Goal: Information Seeking & Learning: Learn about a topic

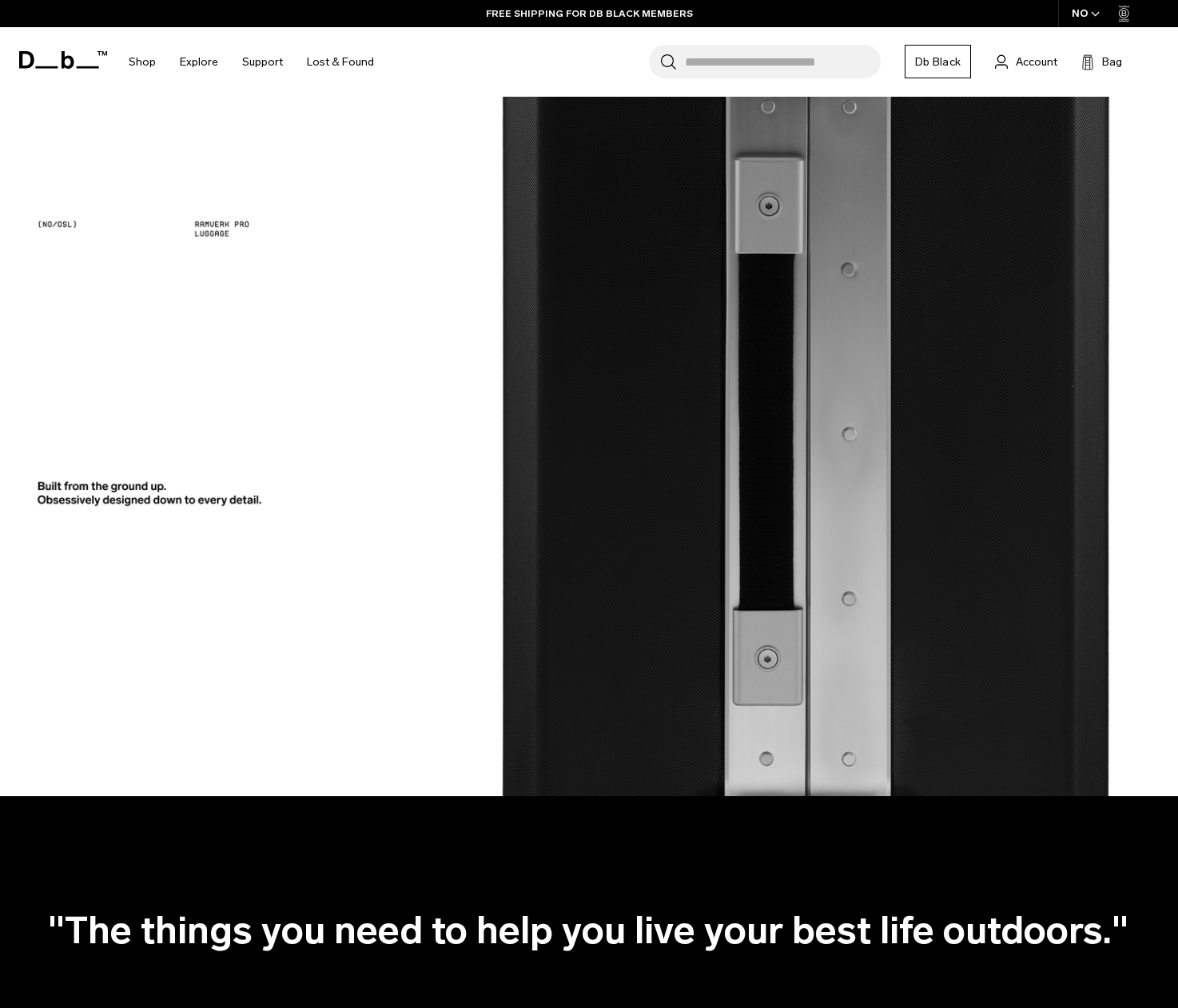
scroll to position [2045, 0]
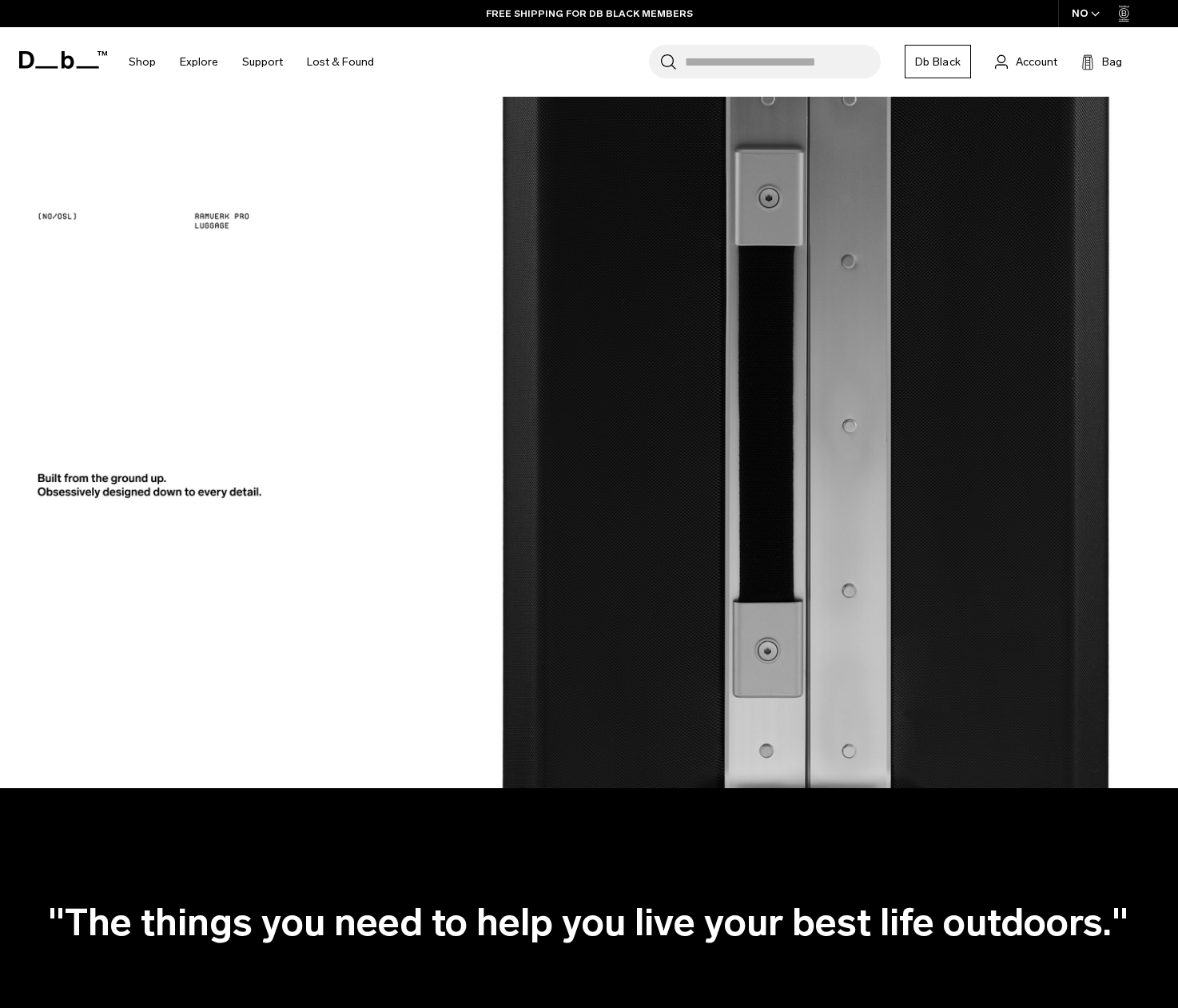
click at [800, 403] on img at bounding box center [589, 240] width 1178 height 1097
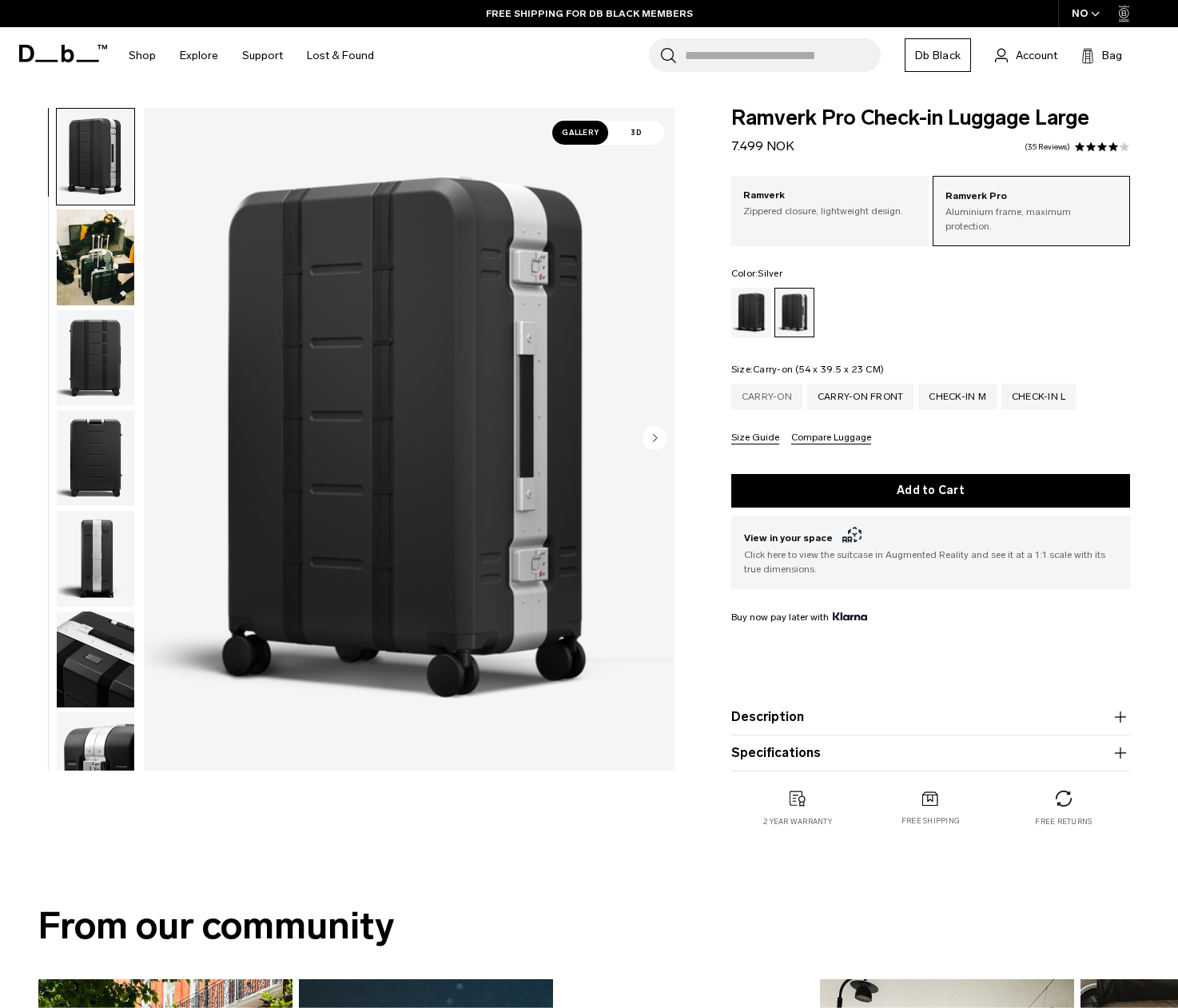
click at [752, 388] on div "Carry-on" at bounding box center [767, 396] width 71 height 26
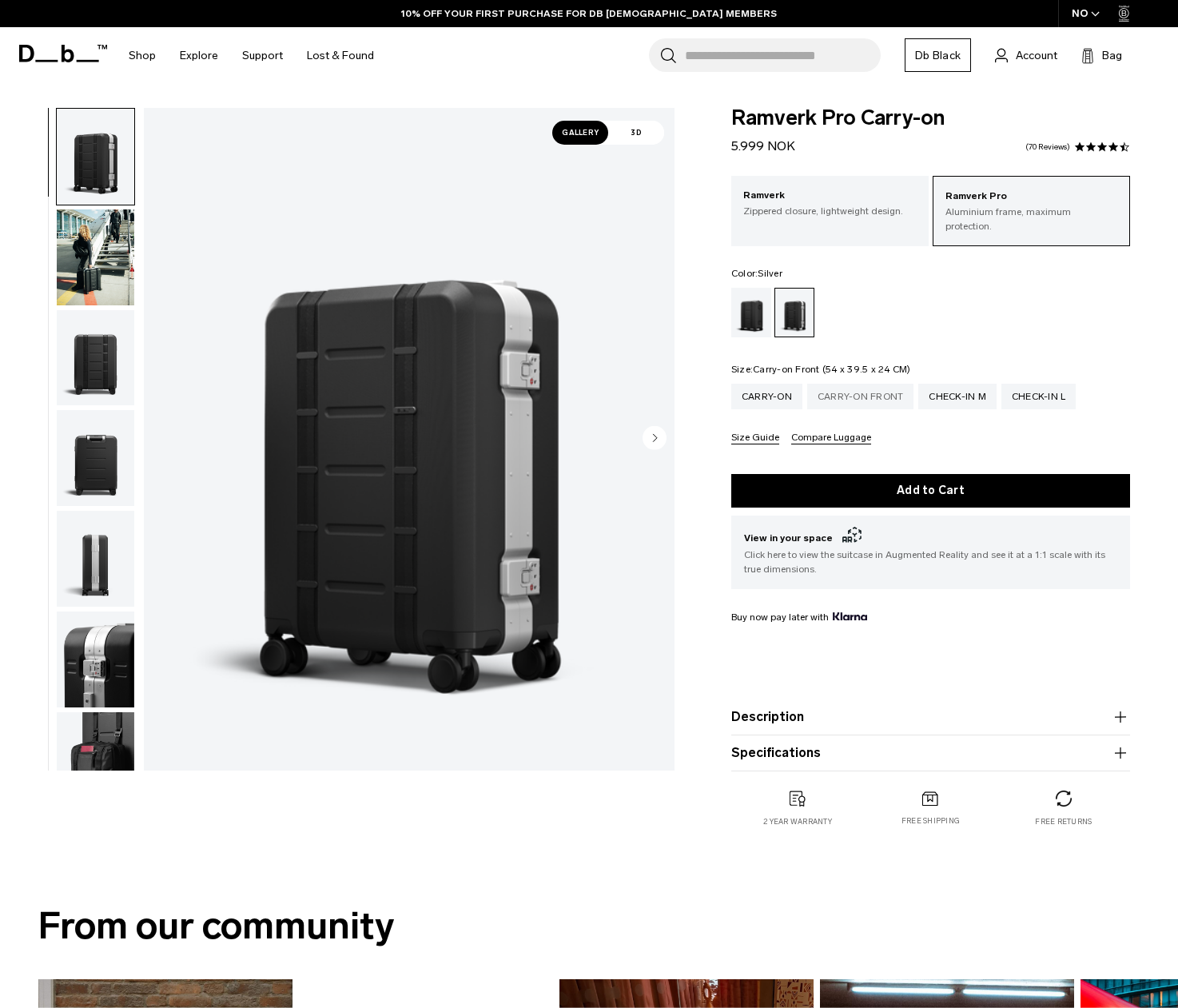
click at [866, 388] on div "Carry-on Front" at bounding box center [861, 396] width 107 height 26
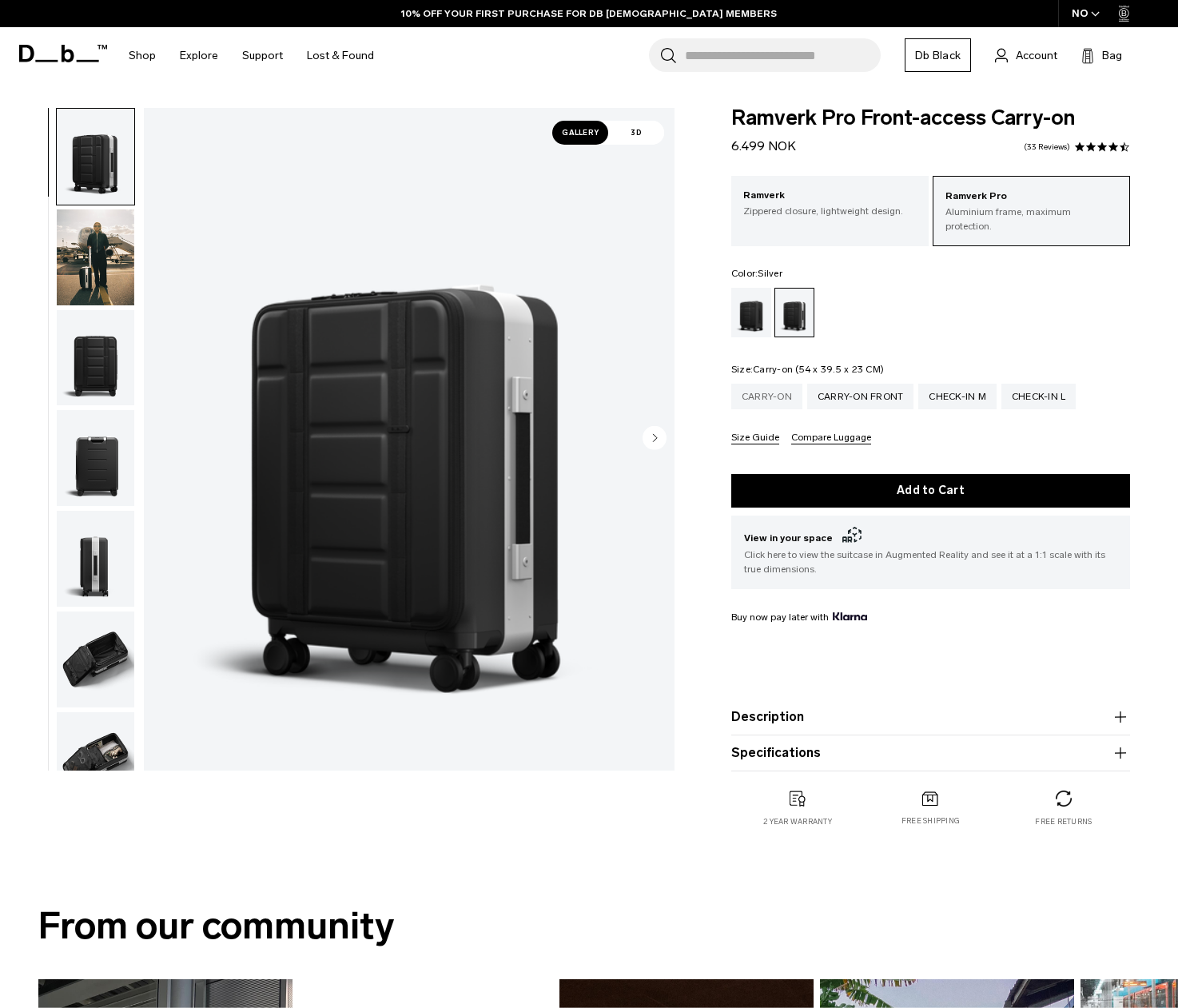
click at [769, 383] on div "Carry-on" at bounding box center [767, 396] width 71 height 26
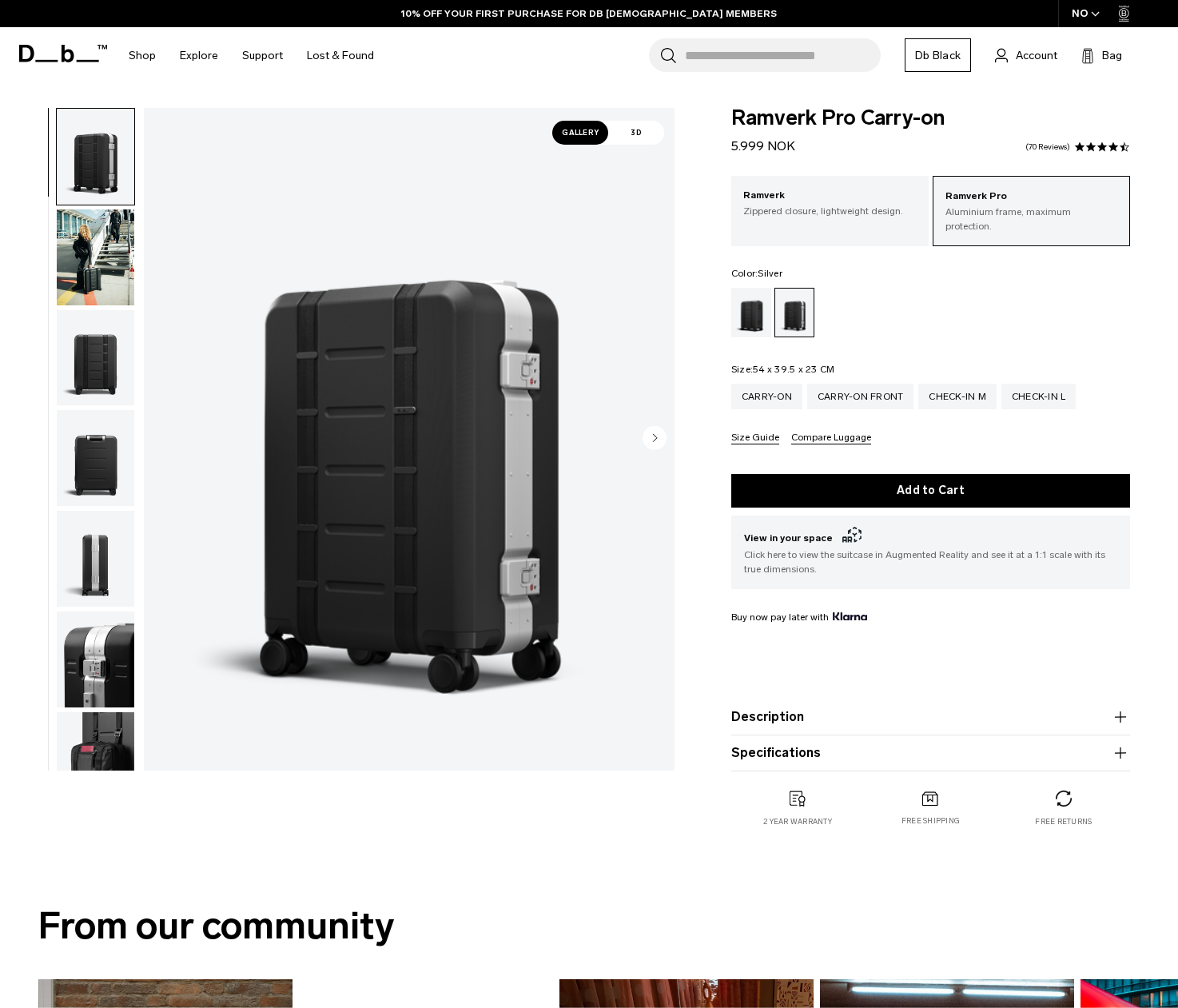
click at [87, 368] on img "button" at bounding box center [96, 357] width 78 height 96
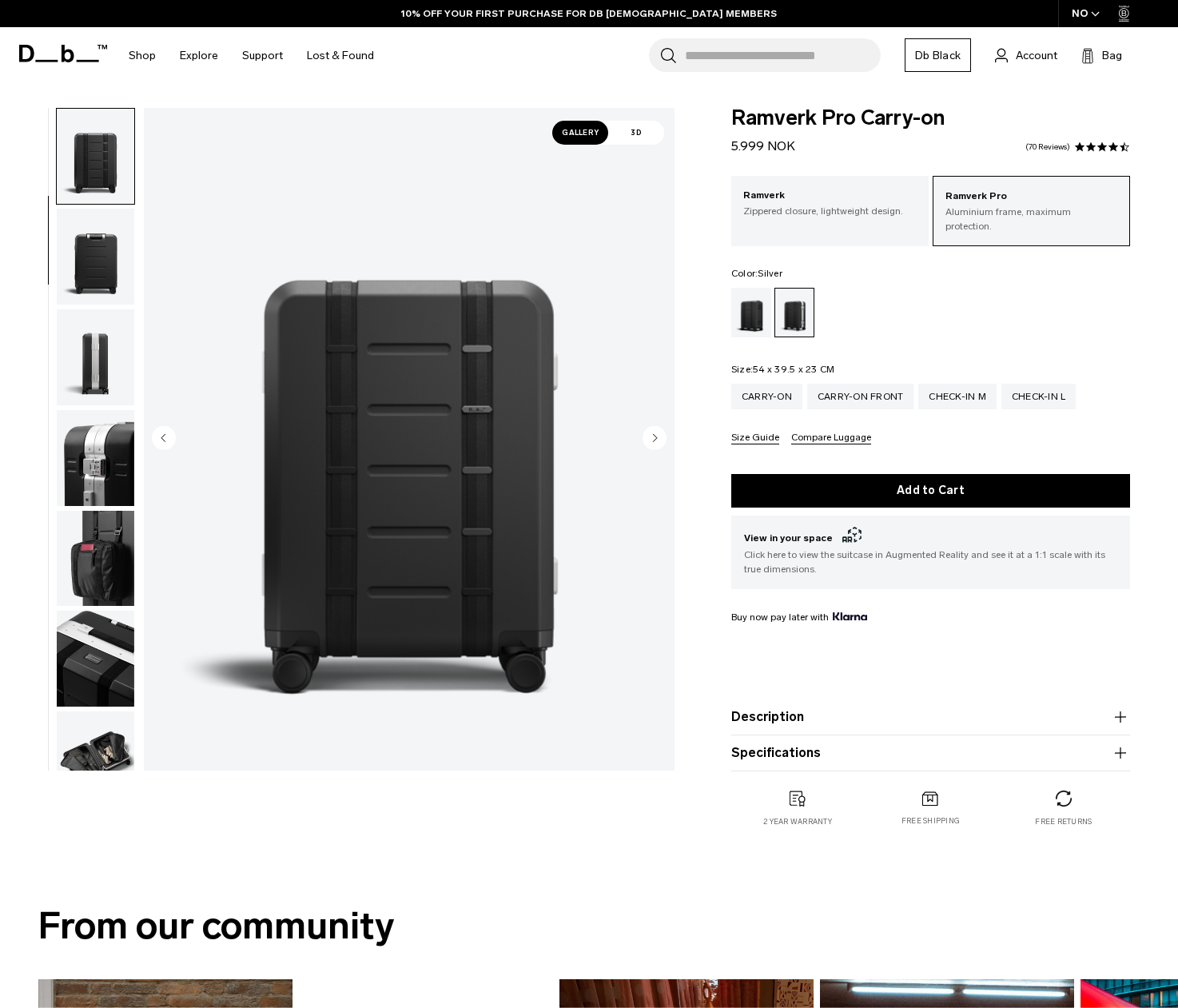
click at [73, 474] on img "button" at bounding box center [96, 458] width 78 height 96
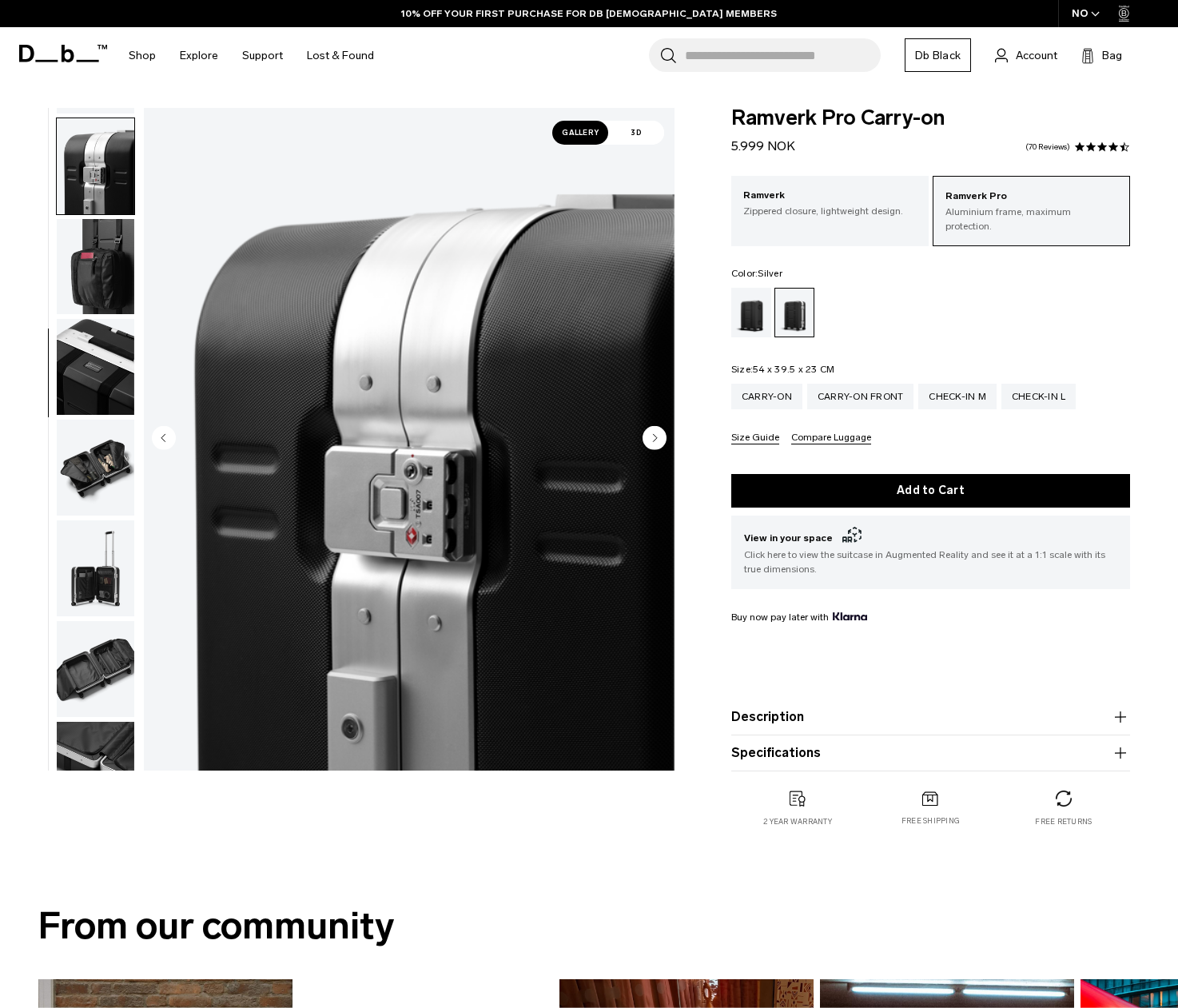
scroll to position [503, 0]
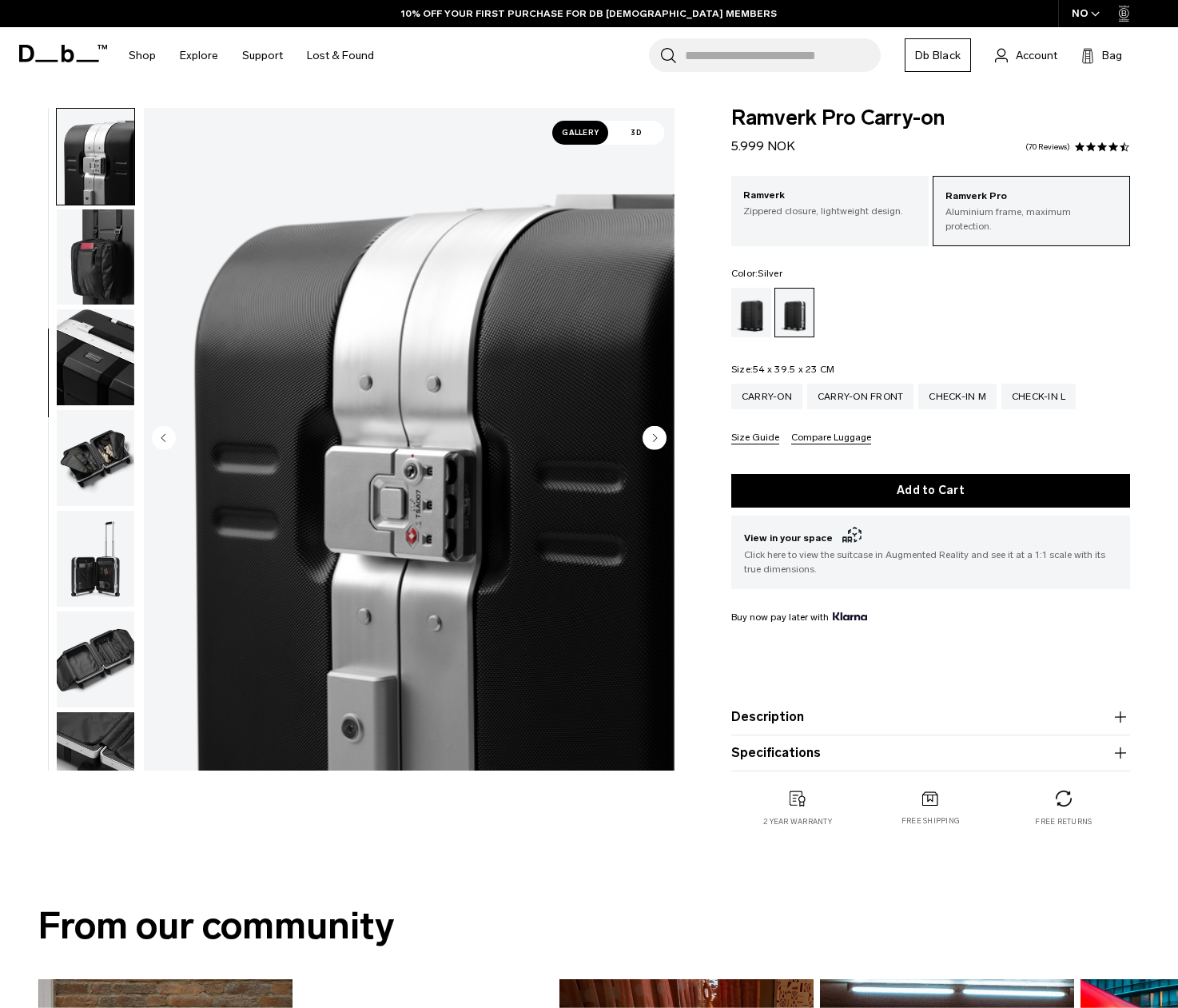
click at [97, 438] on img "button" at bounding box center [96, 458] width 78 height 96
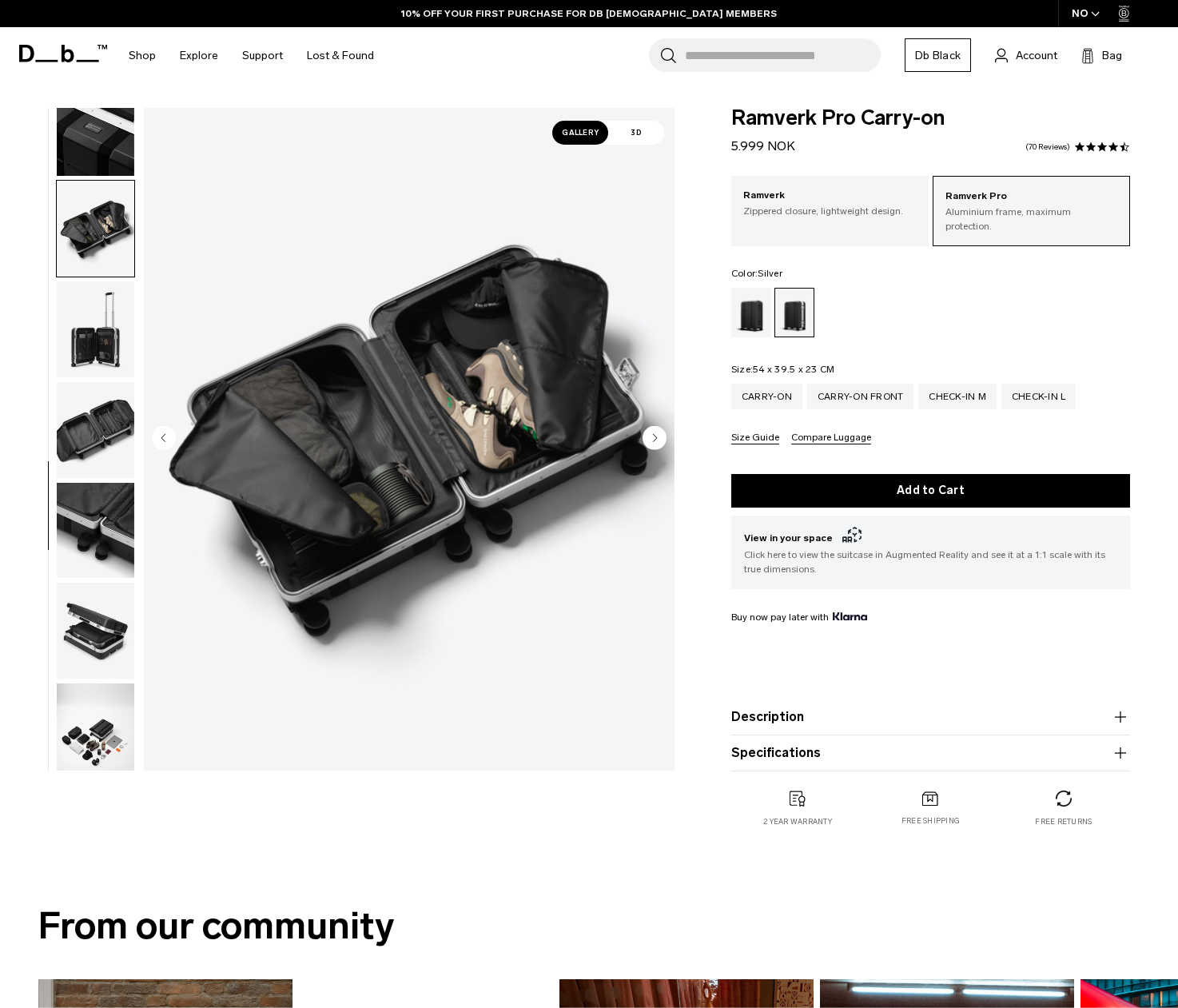
scroll to position [742, 0]
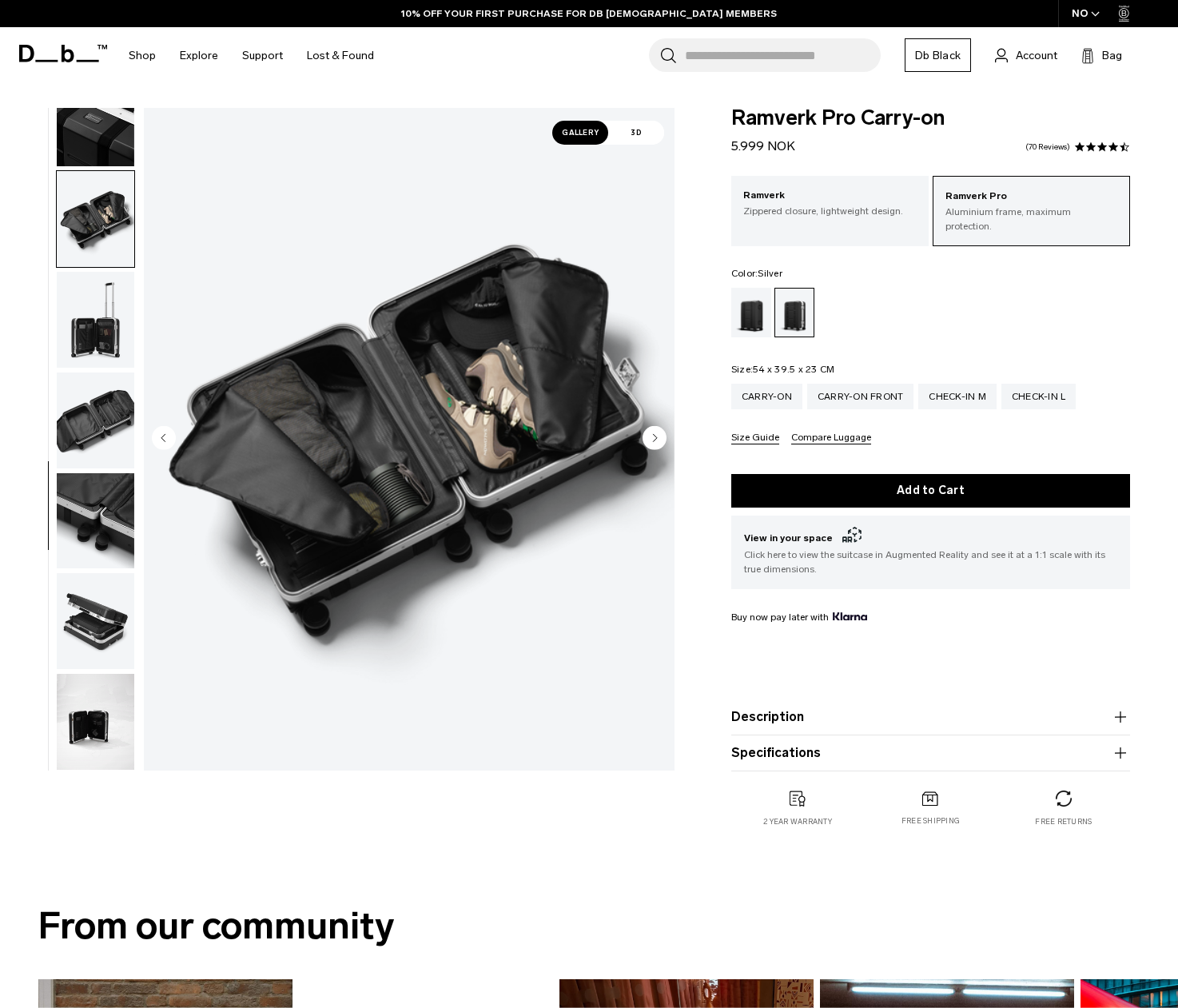
click at [92, 425] on img "button" at bounding box center [96, 420] width 78 height 96
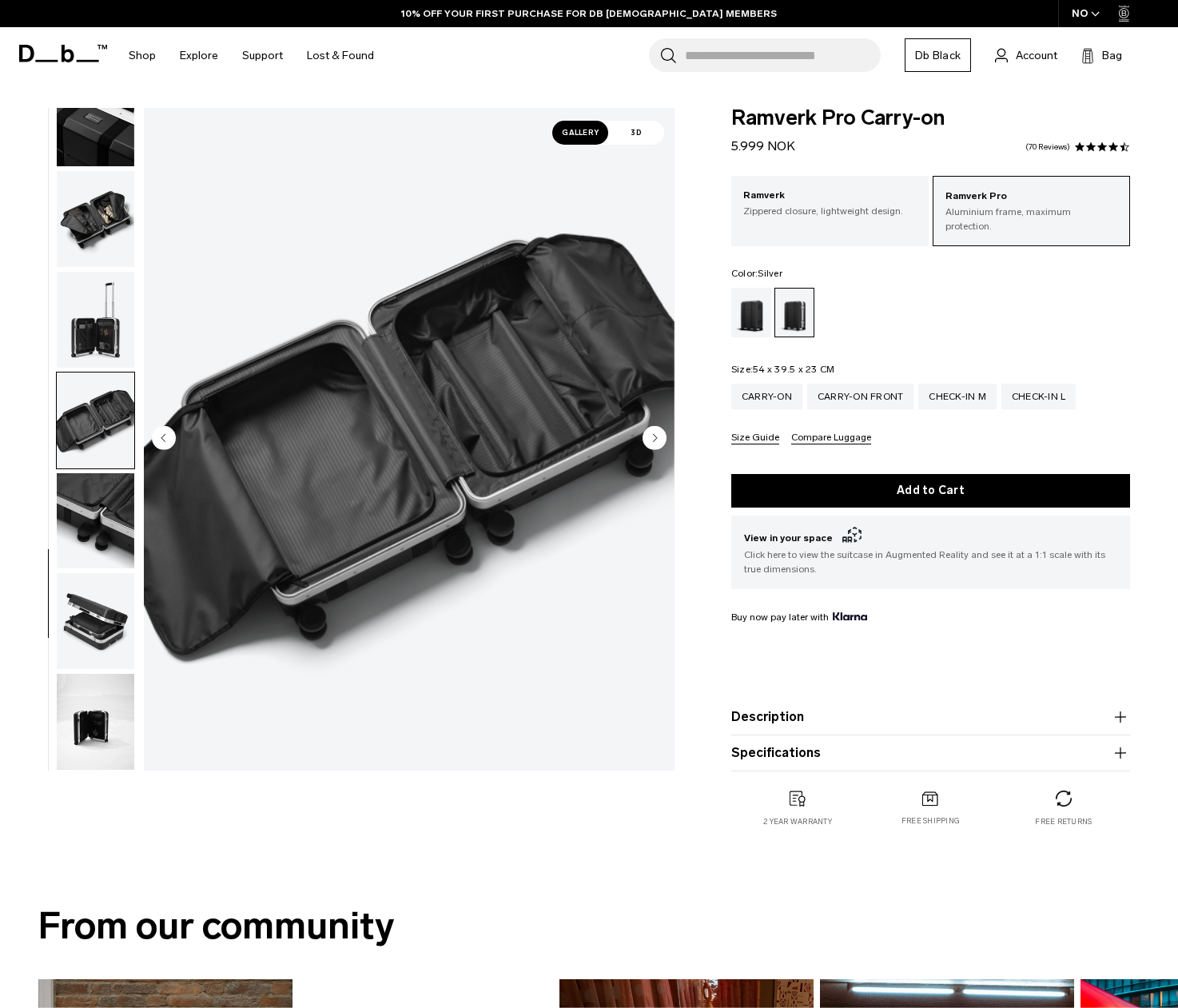
click at [83, 495] on img "button" at bounding box center [96, 521] width 78 height 96
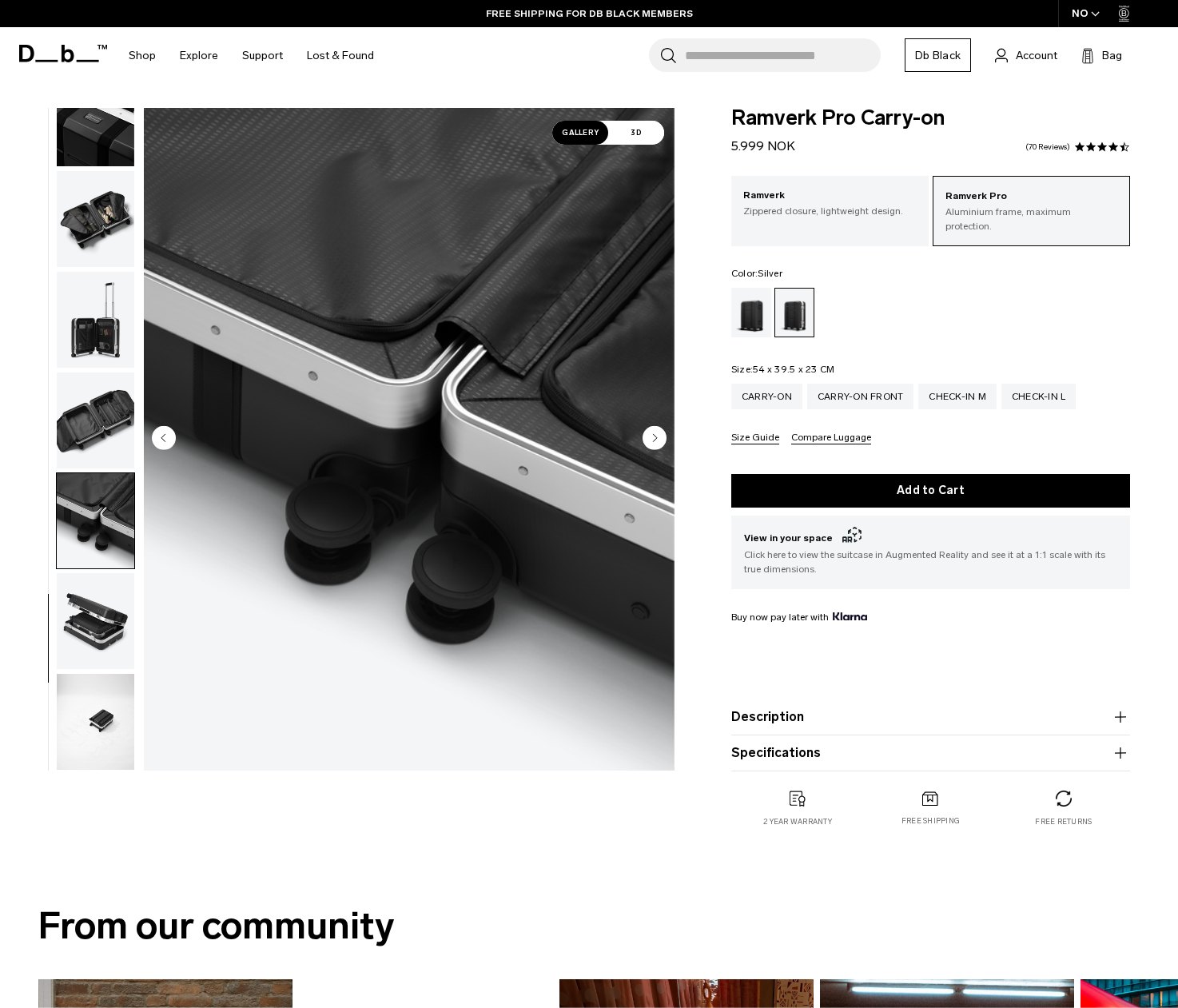
click at [93, 602] on img "button" at bounding box center [96, 620] width 78 height 96
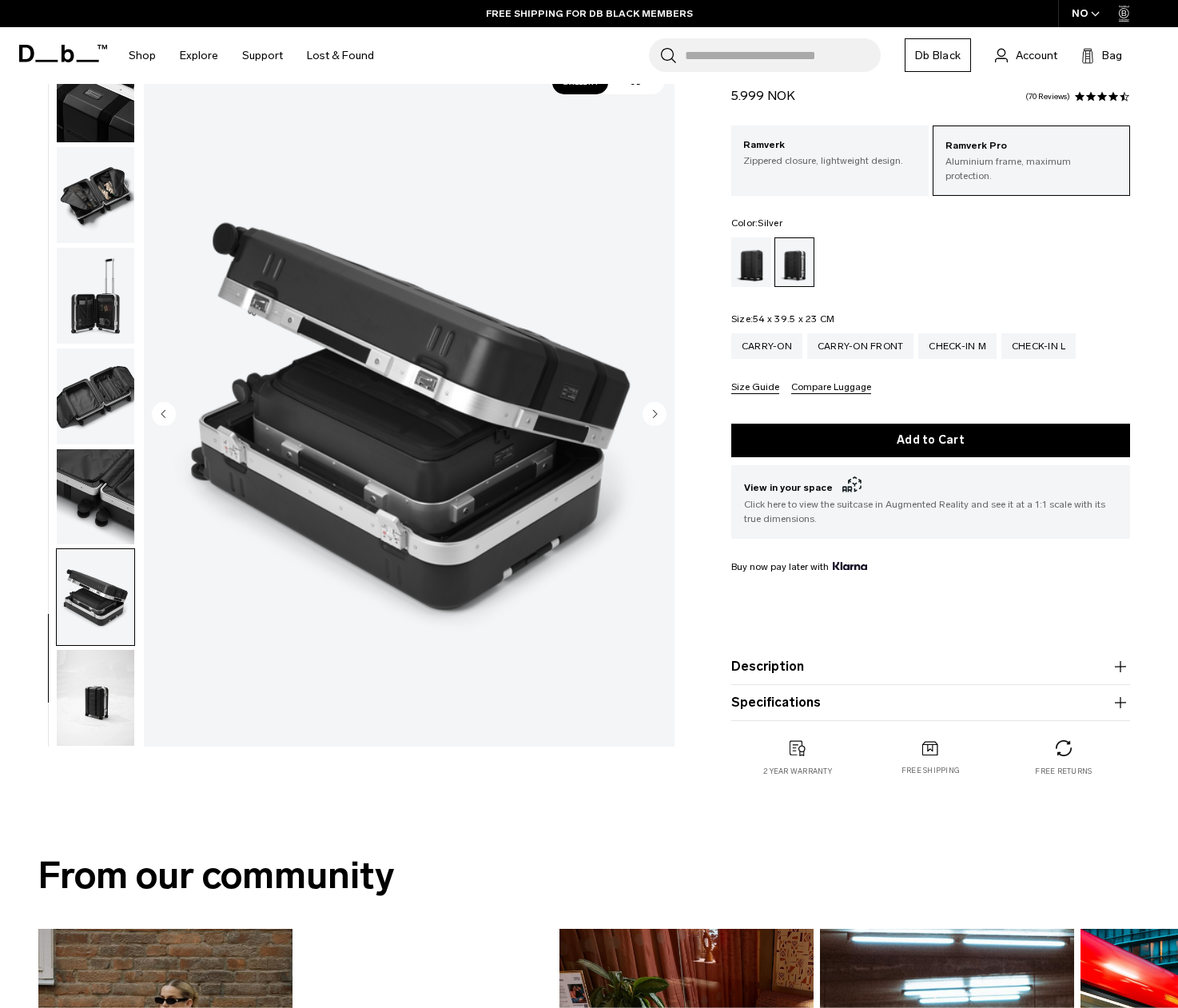
scroll to position [54, 0]
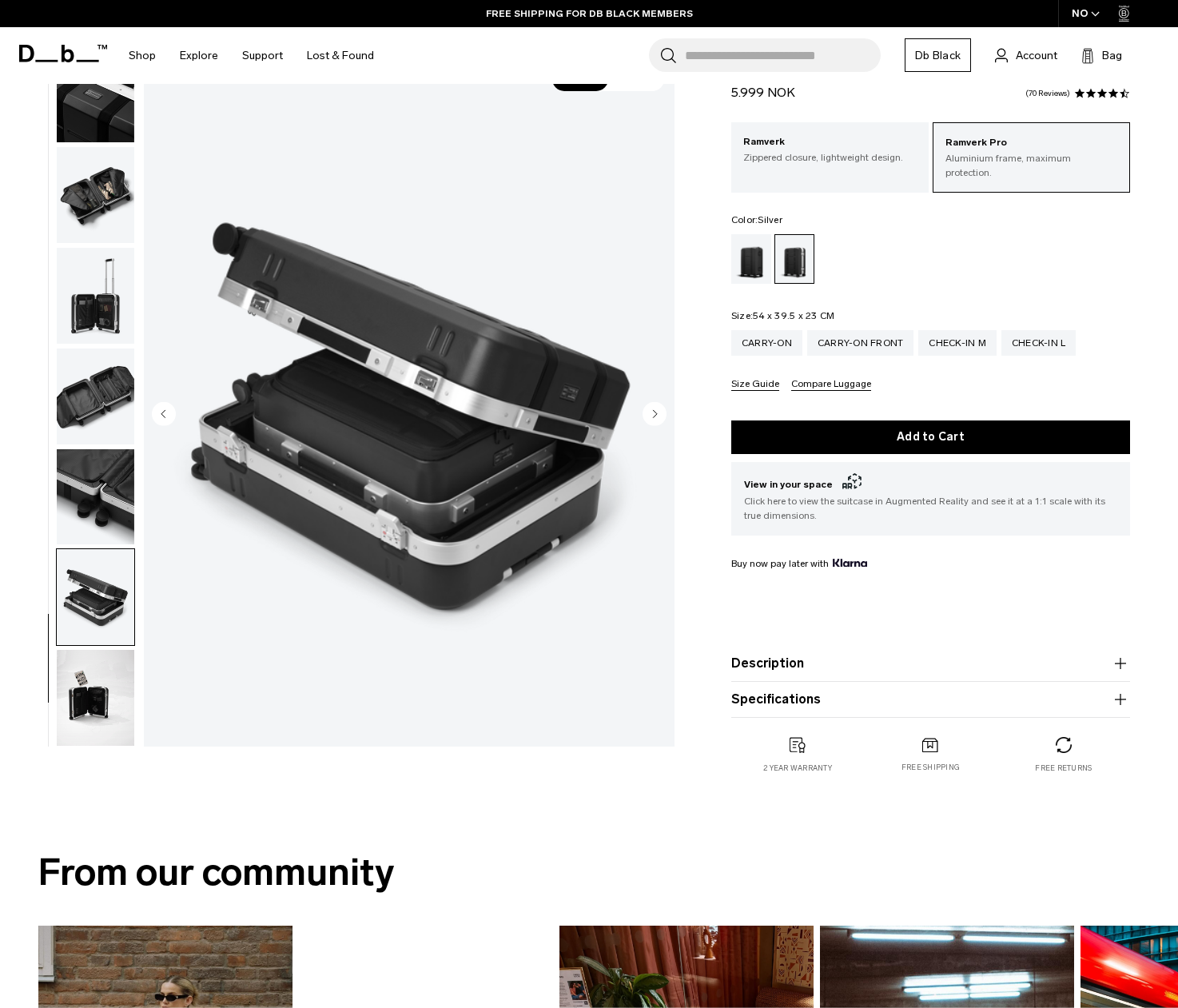
click at [88, 669] on img "button" at bounding box center [96, 697] width 78 height 96
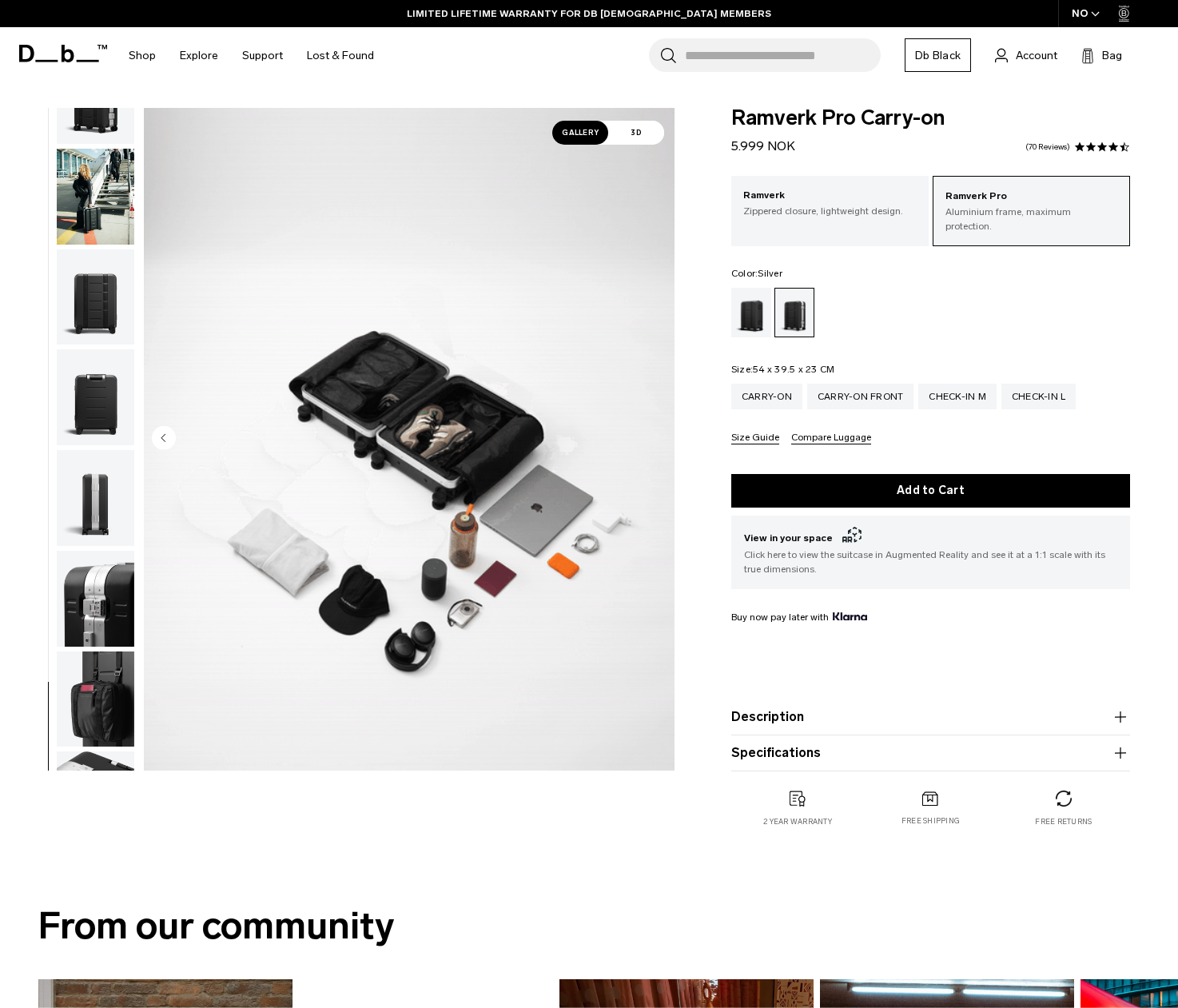
scroll to position [2, 0]
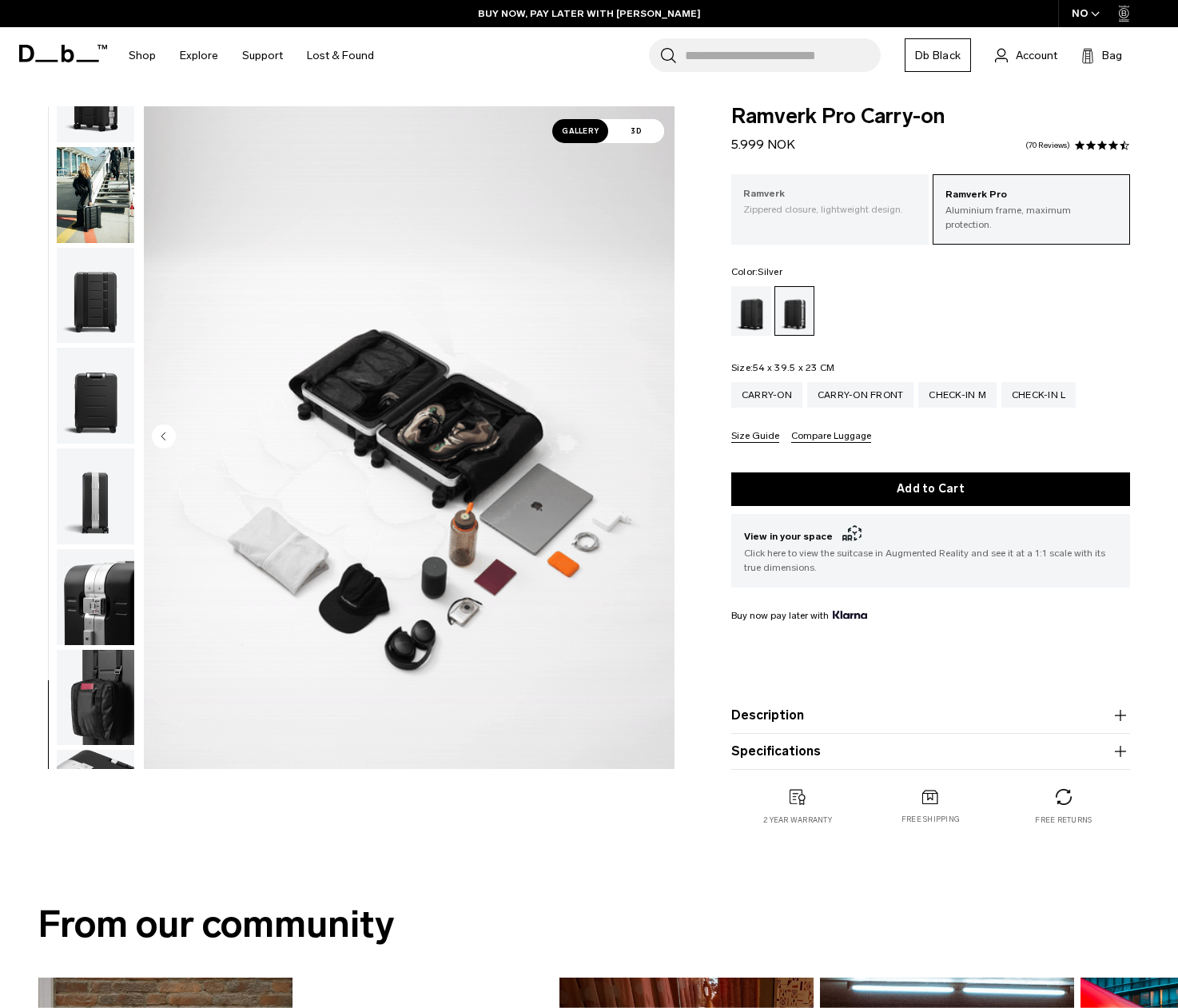
click at [830, 203] on p "Zippered closure, lightweight design." at bounding box center [830, 209] width 173 height 15
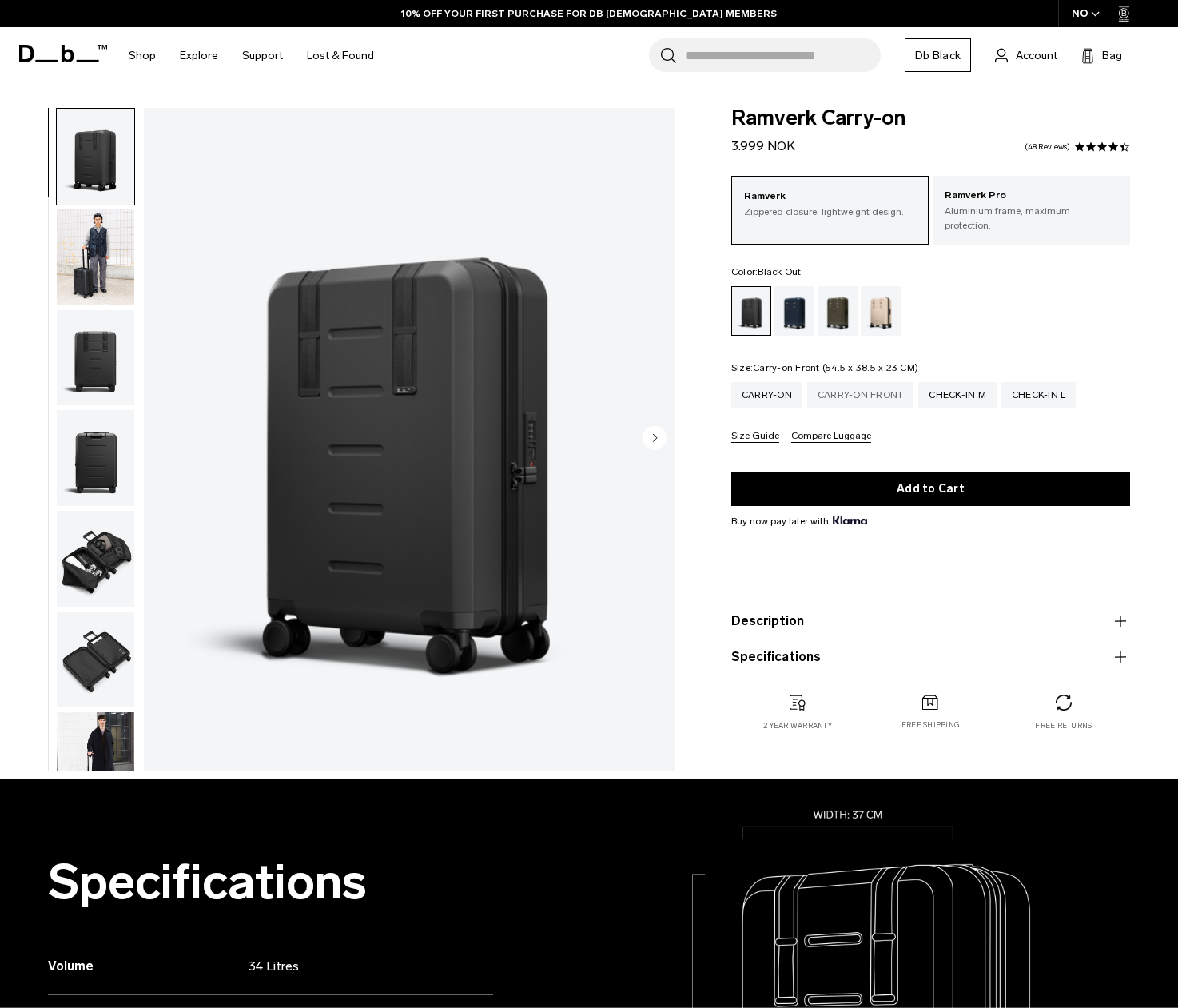
click at [859, 388] on div "Carry-on Front" at bounding box center [861, 395] width 107 height 26
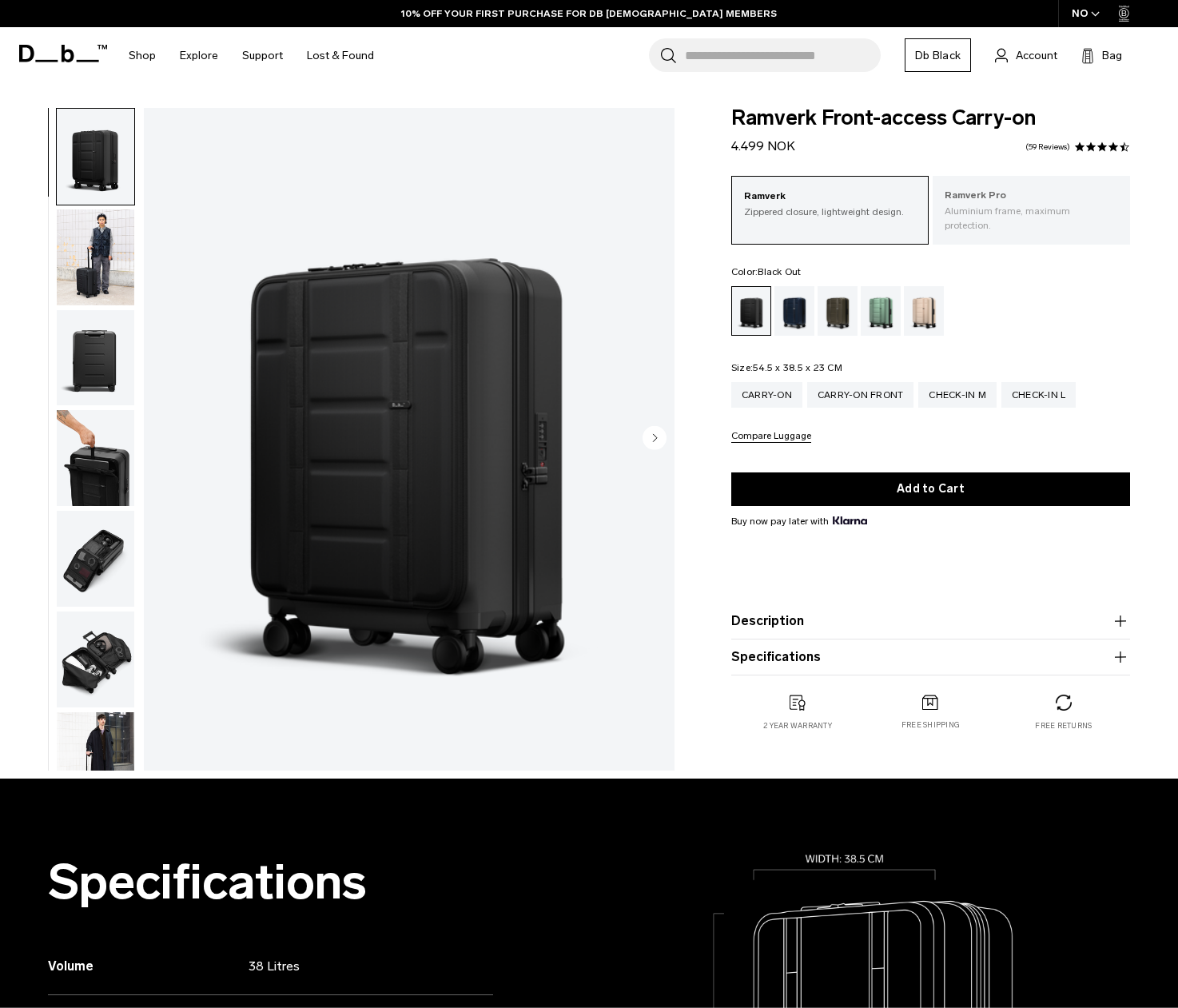
click at [1004, 191] on p "Ramverk Pro" at bounding box center [1032, 196] width 173 height 16
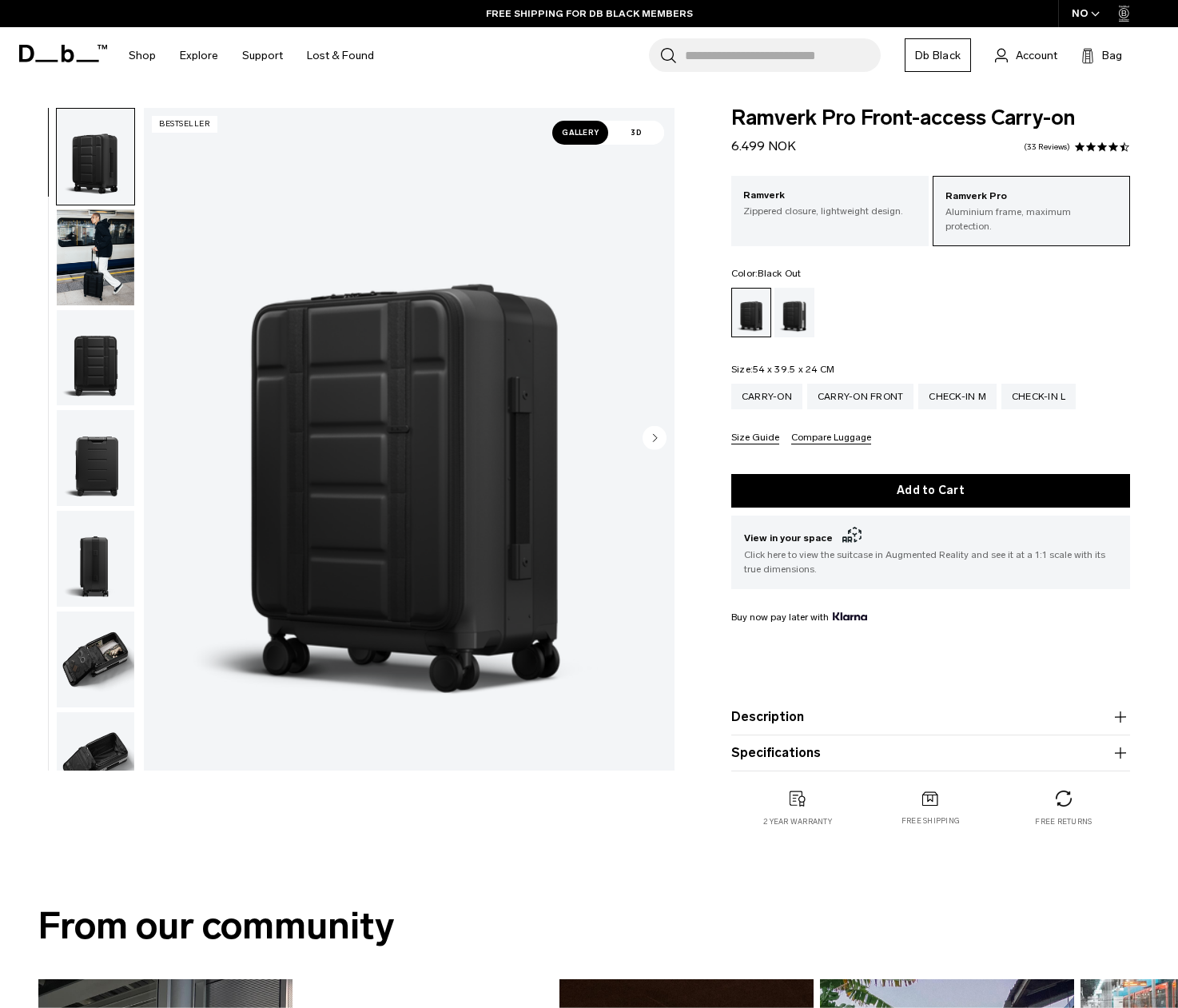
click at [95, 554] on img "button" at bounding box center [96, 558] width 78 height 96
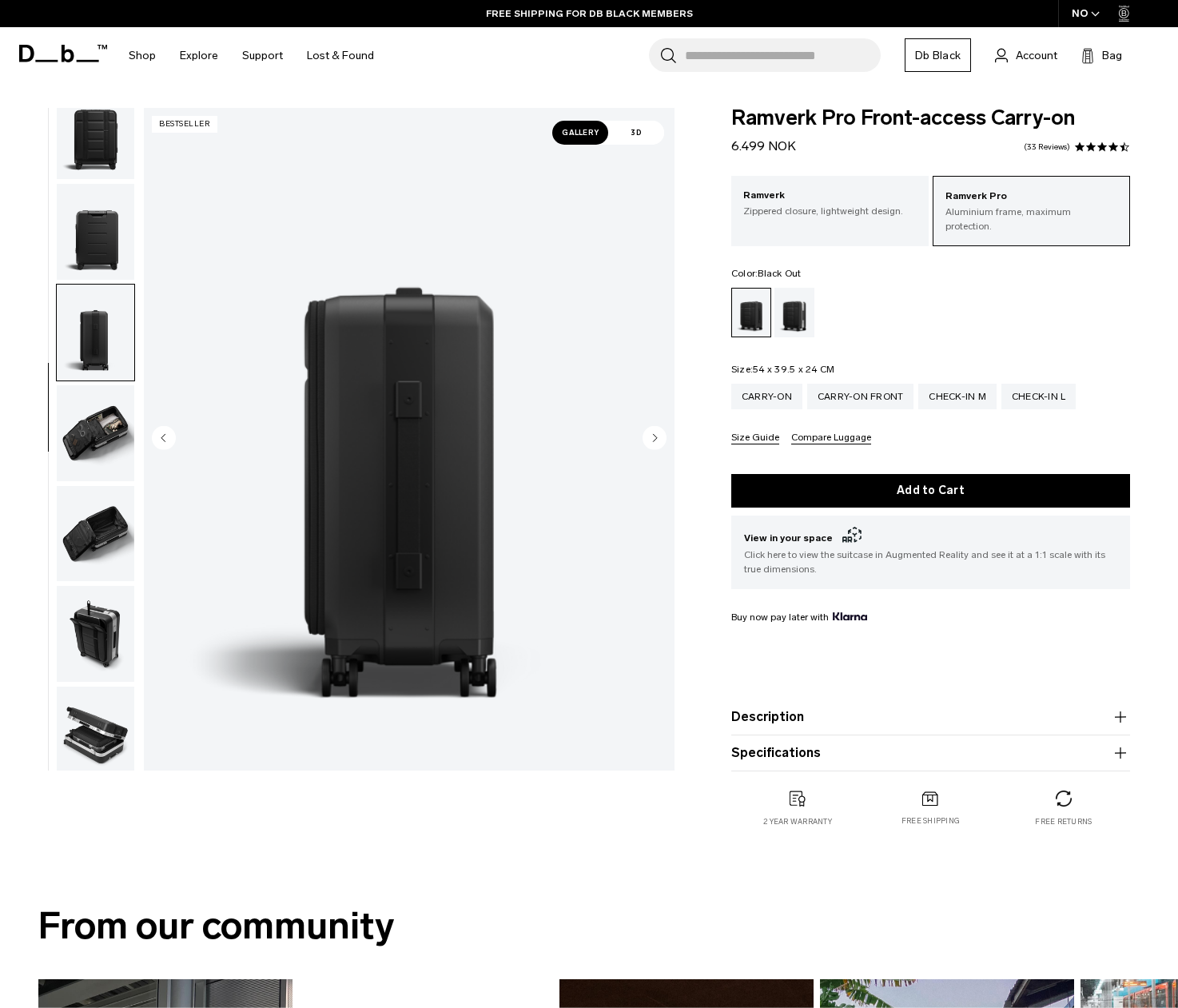
scroll to position [339, 0]
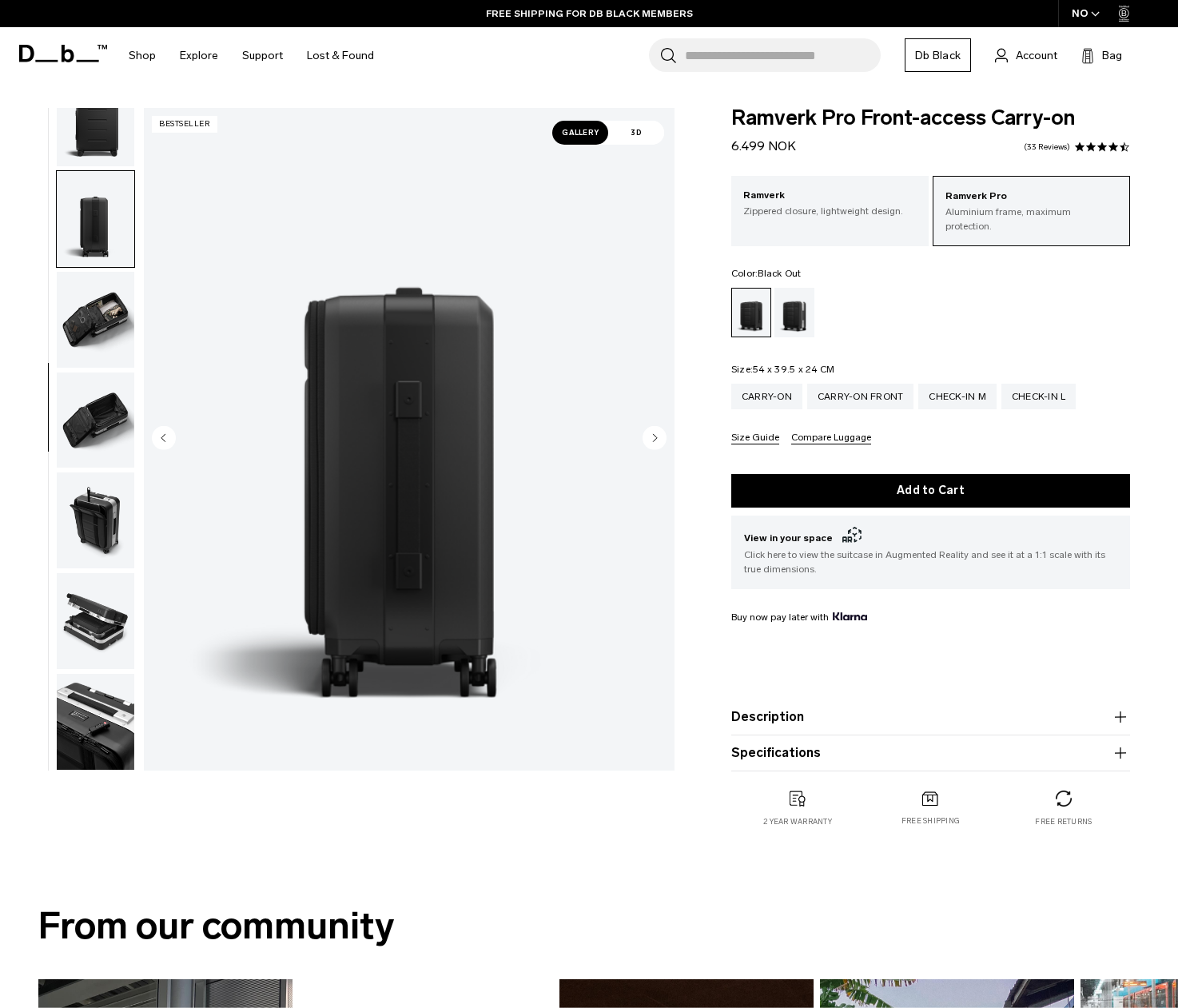
click at [90, 423] on img "button" at bounding box center [96, 420] width 78 height 96
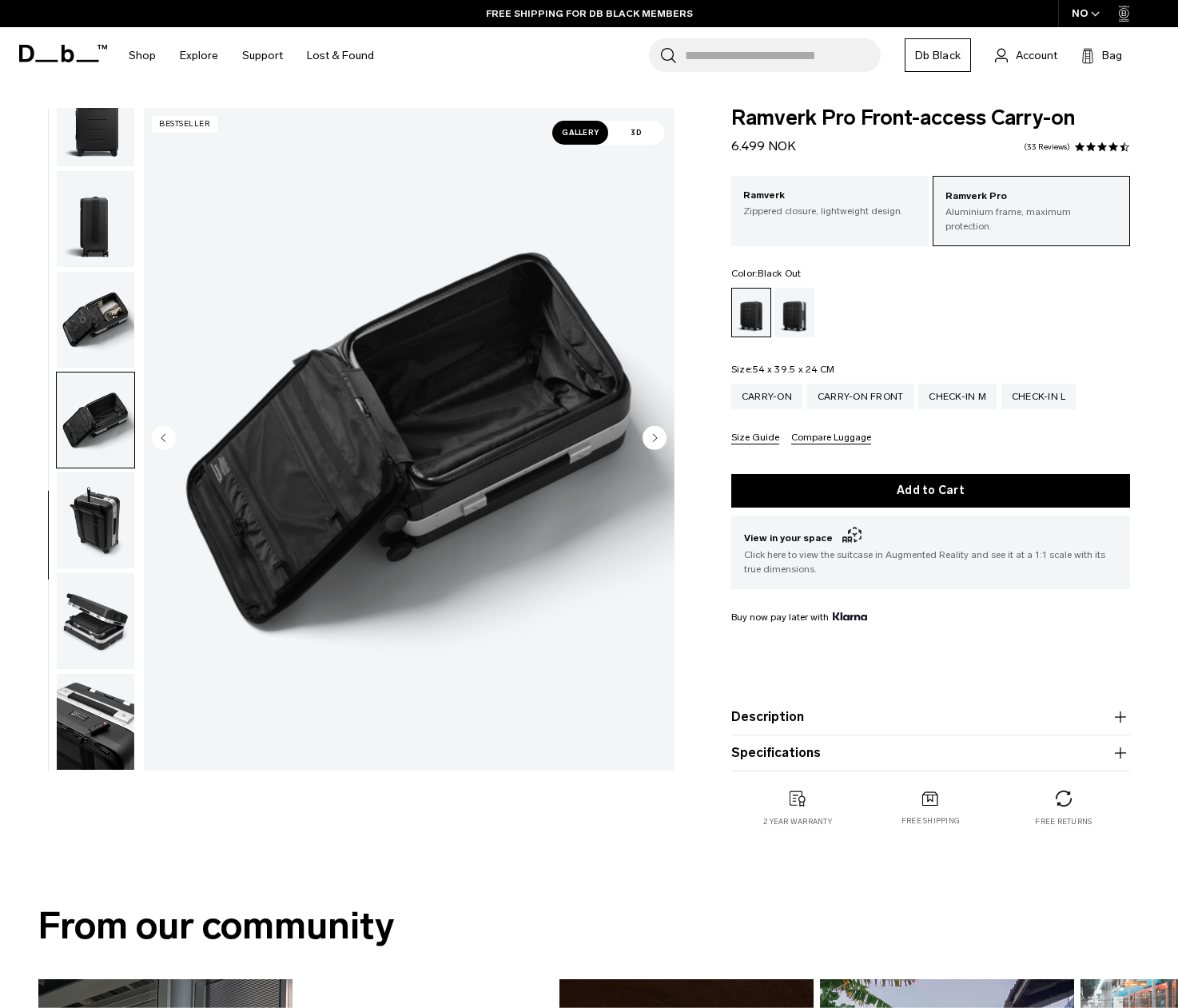
click at [92, 494] on img "button" at bounding box center [96, 520] width 78 height 96
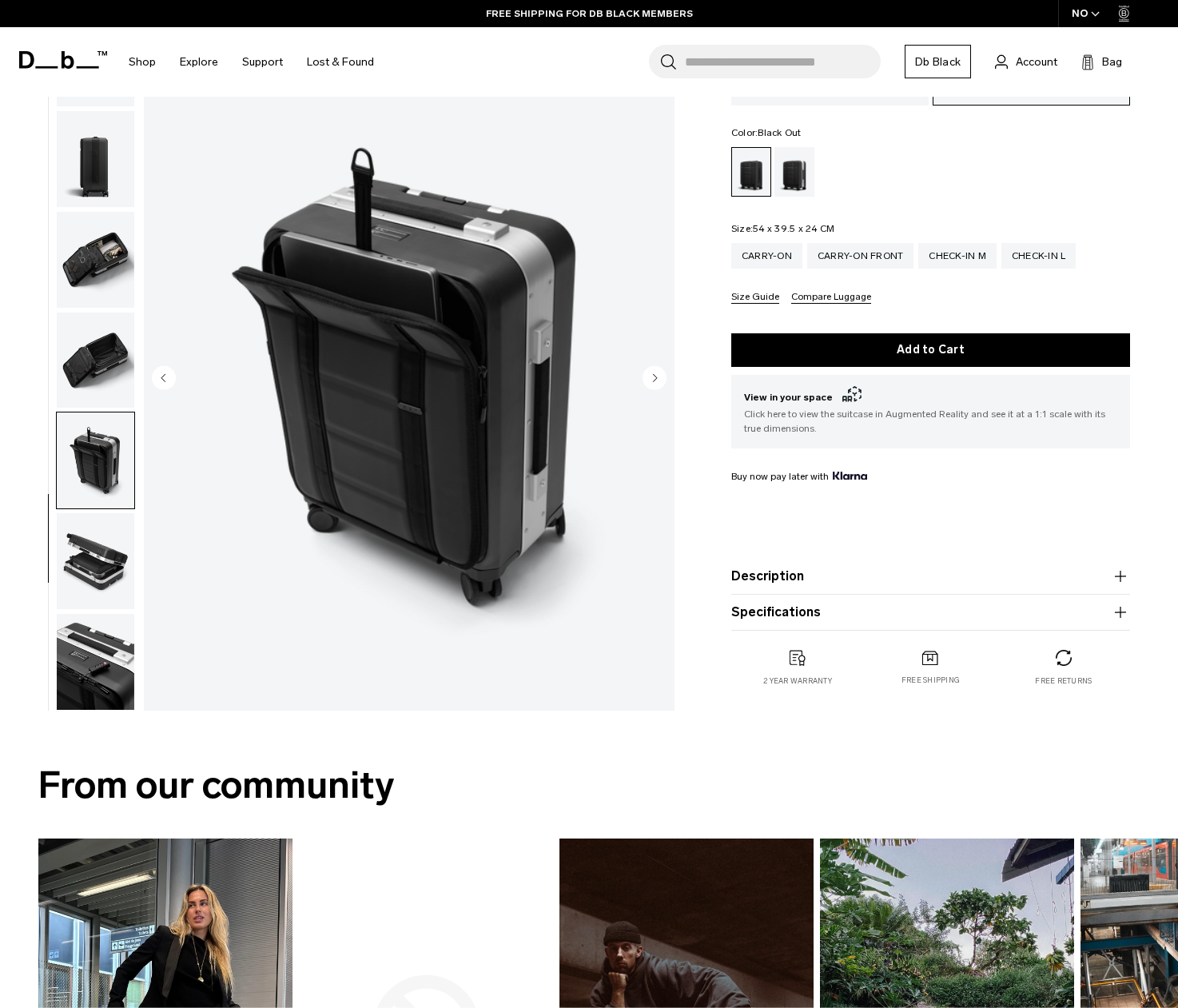
scroll to position [147, 0]
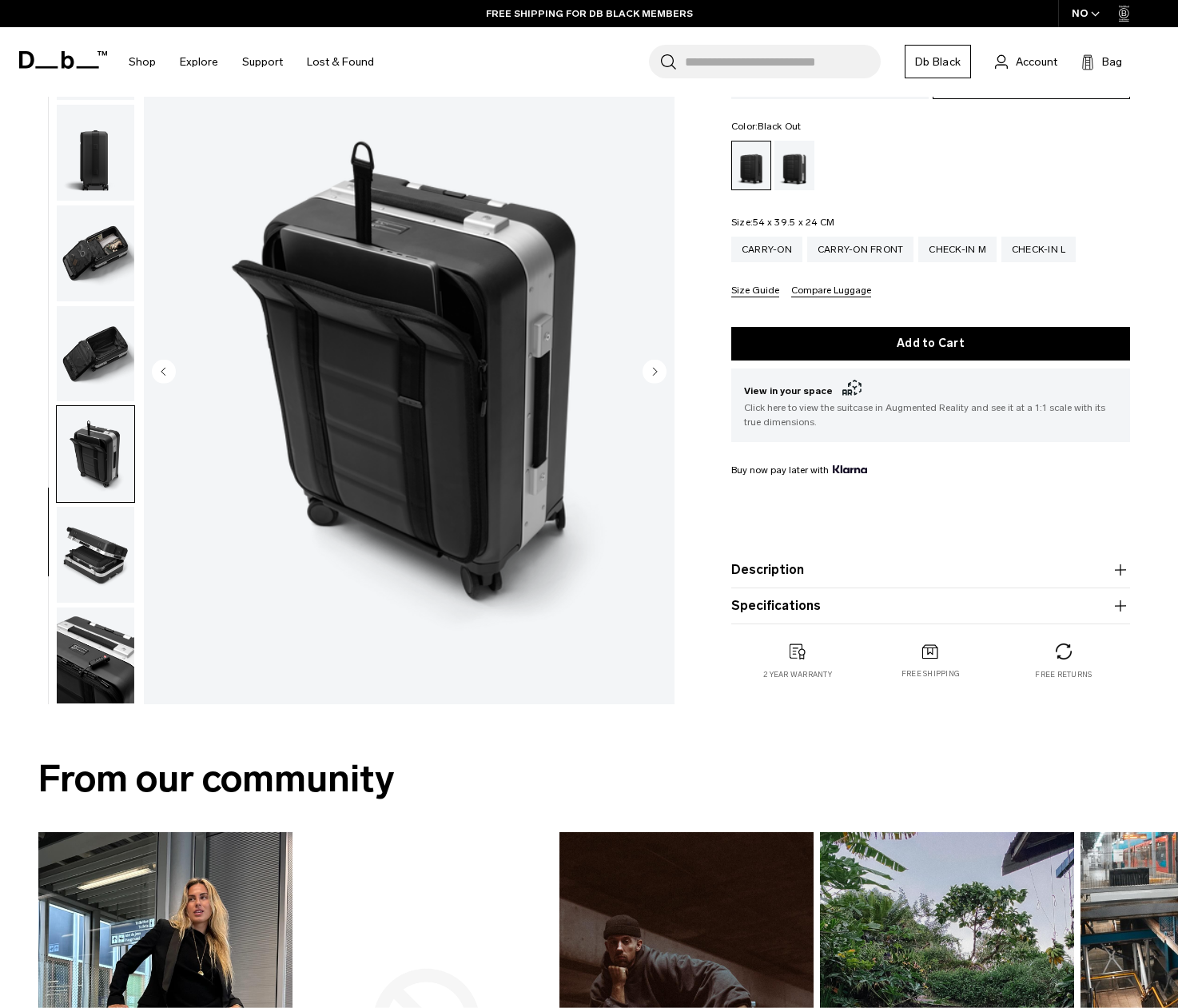
click at [88, 539] on img "button" at bounding box center [96, 554] width 78 height 96
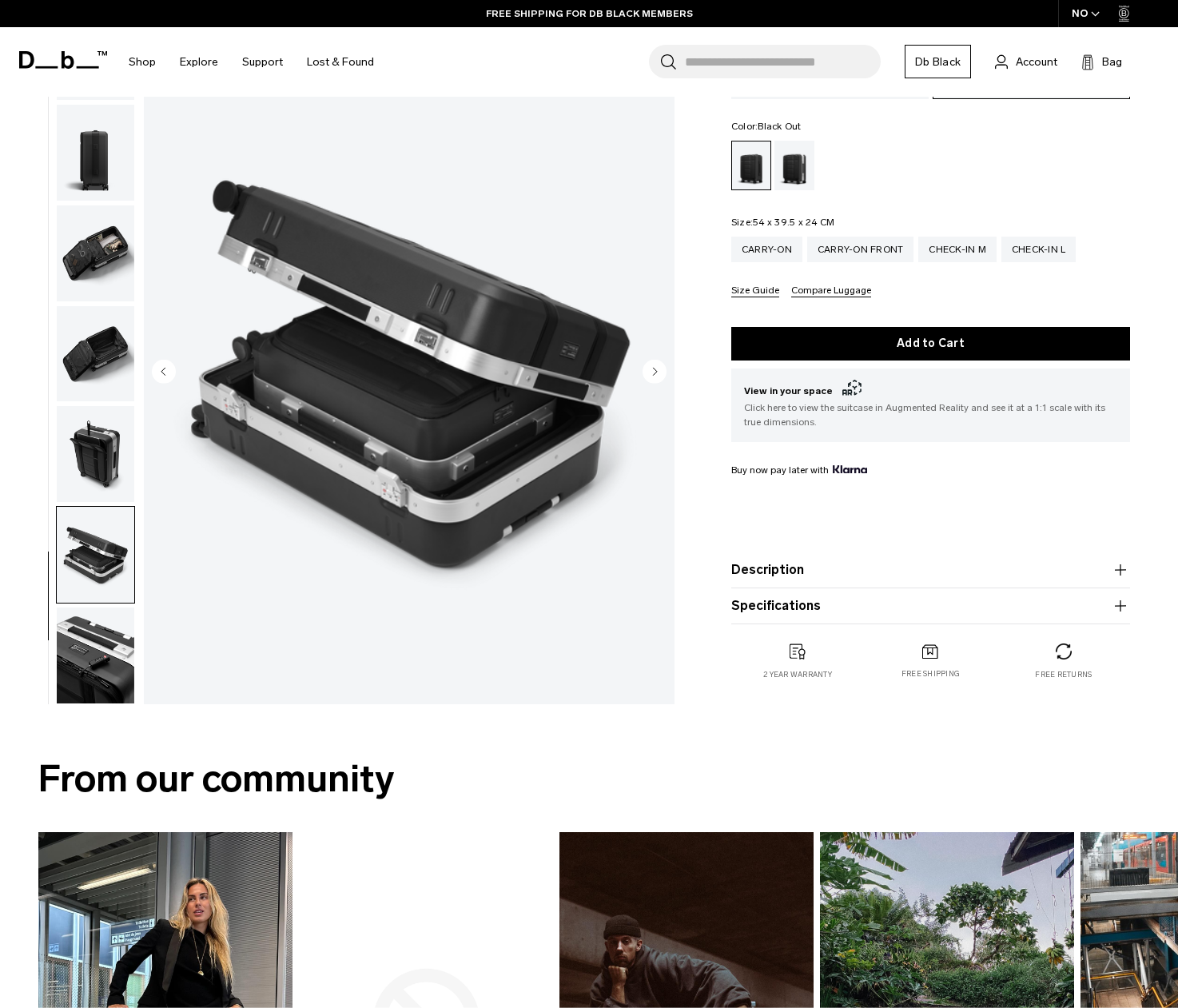
click at [87, 433] on img "button" at bounding box center [96, 453] width 78 height 96
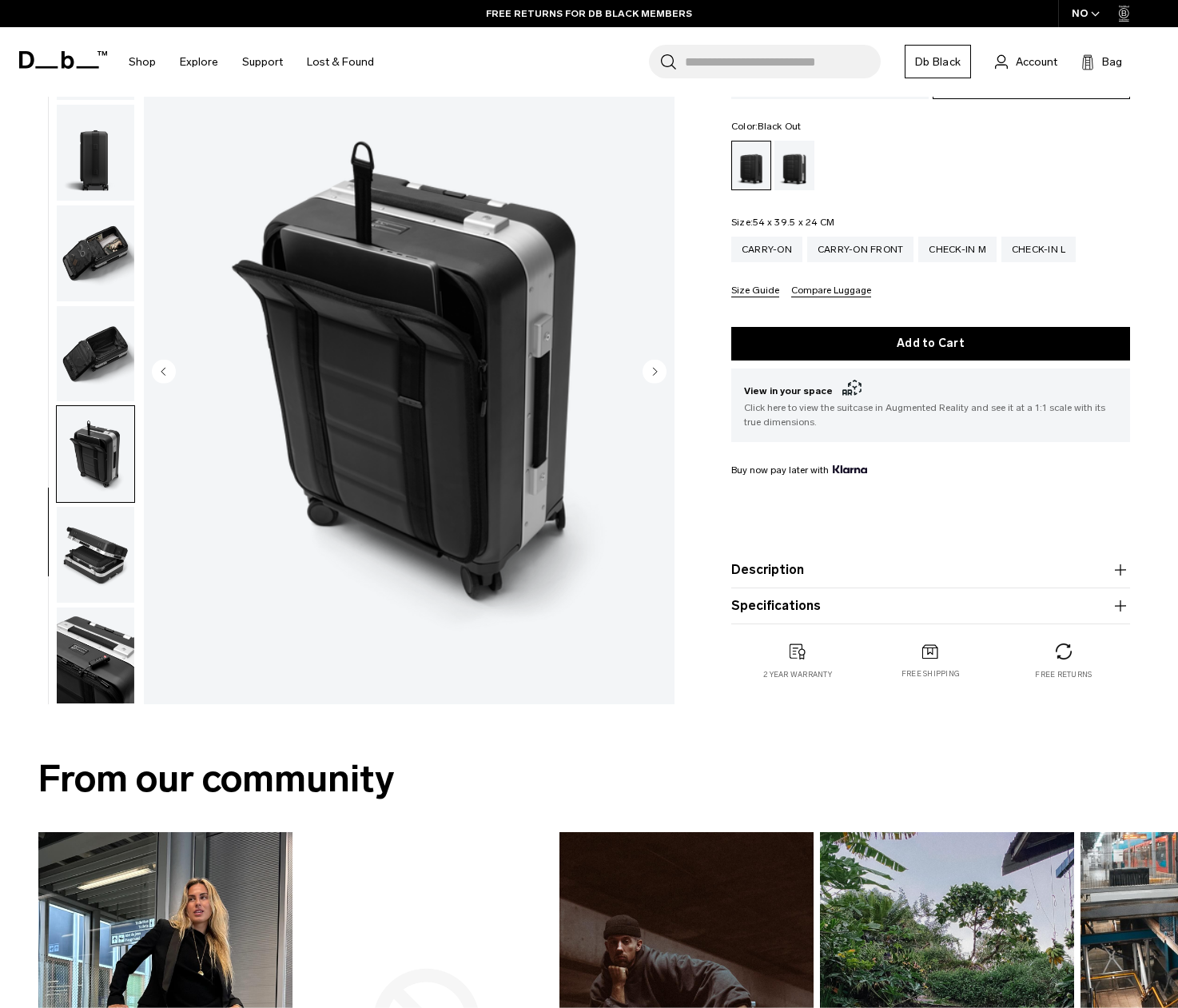
click at [77, 511] on img "button" at bounding box center [96, 554] width 78 height 96
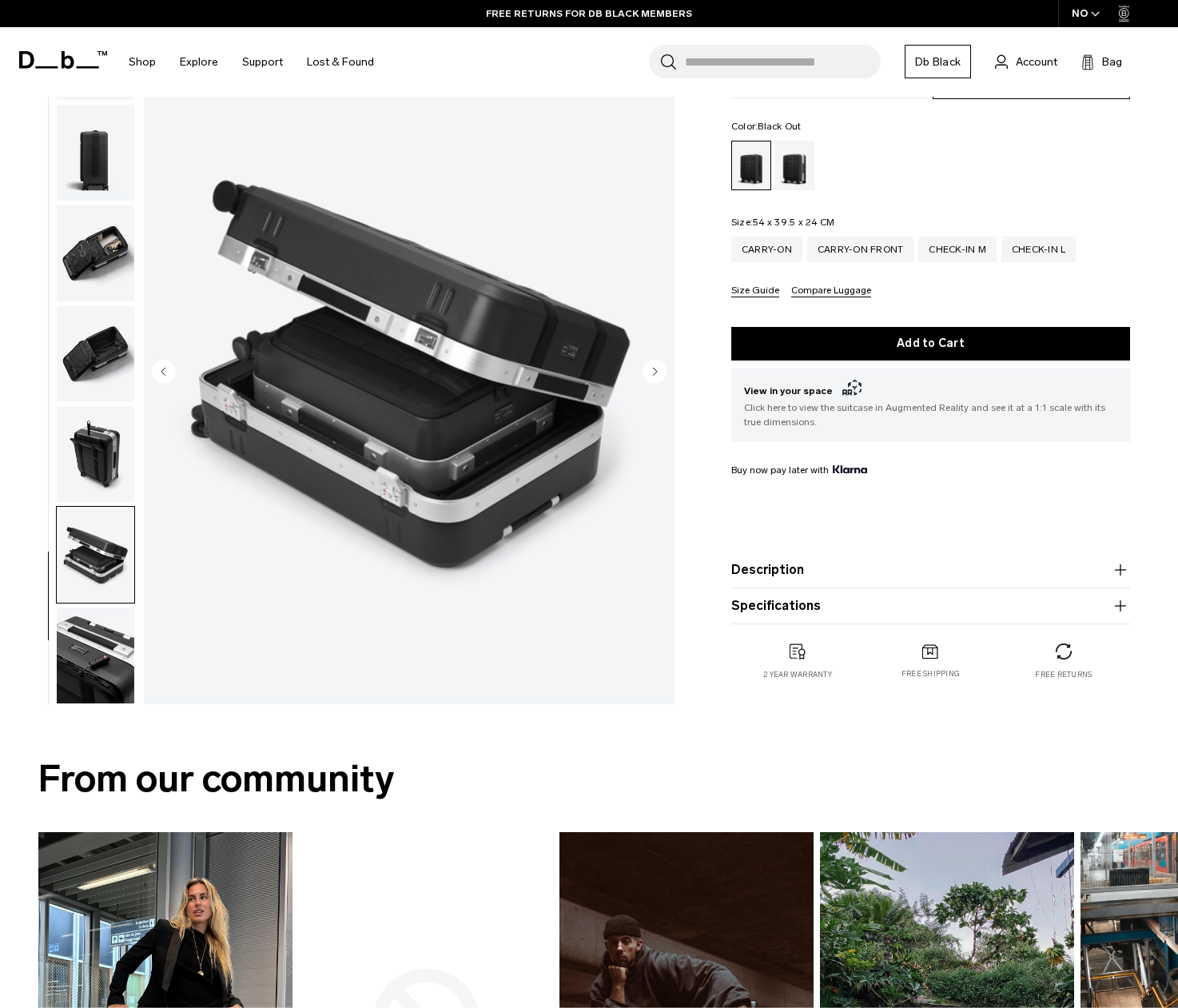
click at [75, 626] on img "button" at bounding box center [96, 655] width 78 height 96
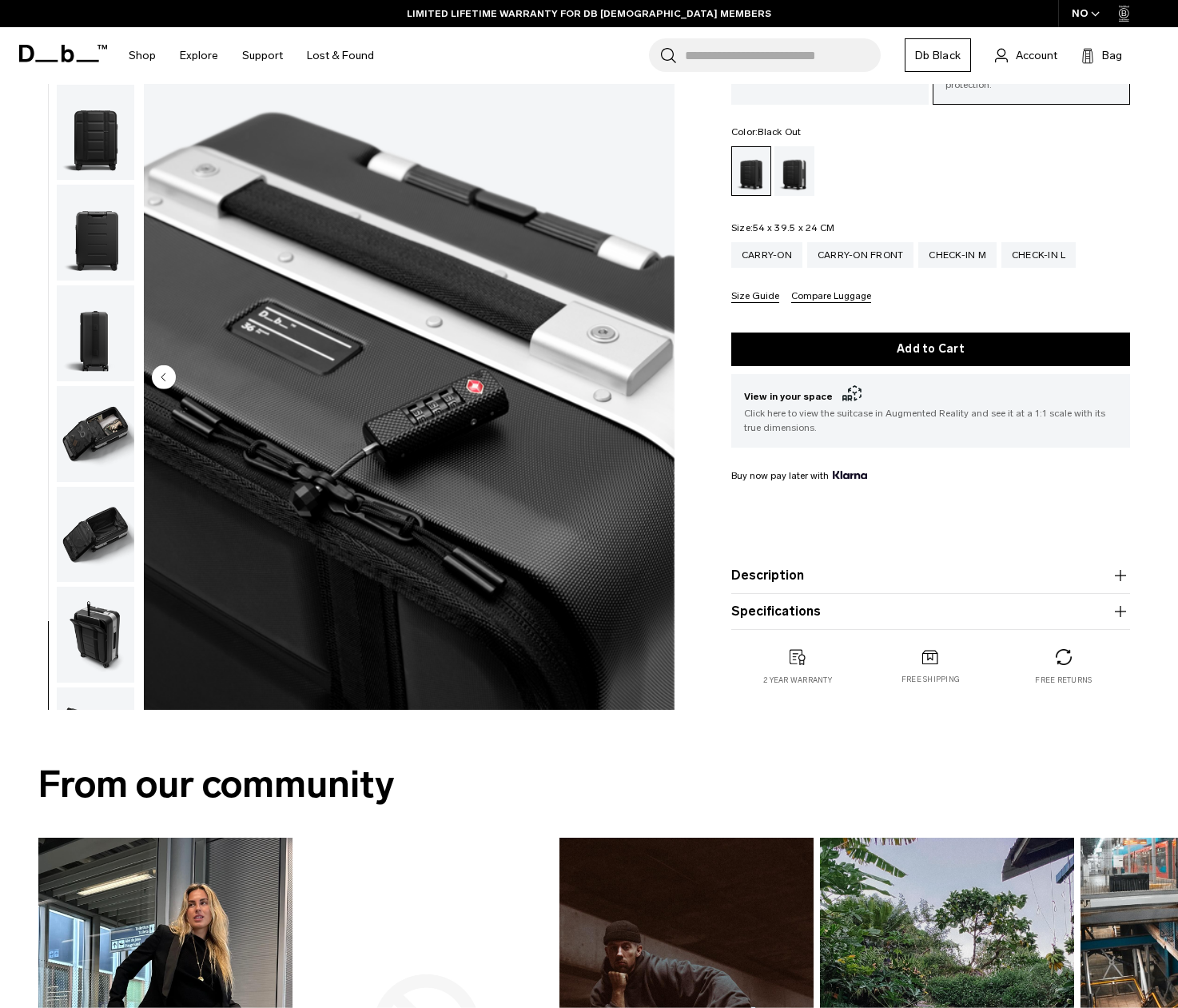
scroll to position [161, 0]
click at [90, 423] on img "button" at bounding box center [96, 438] width 78 height 96
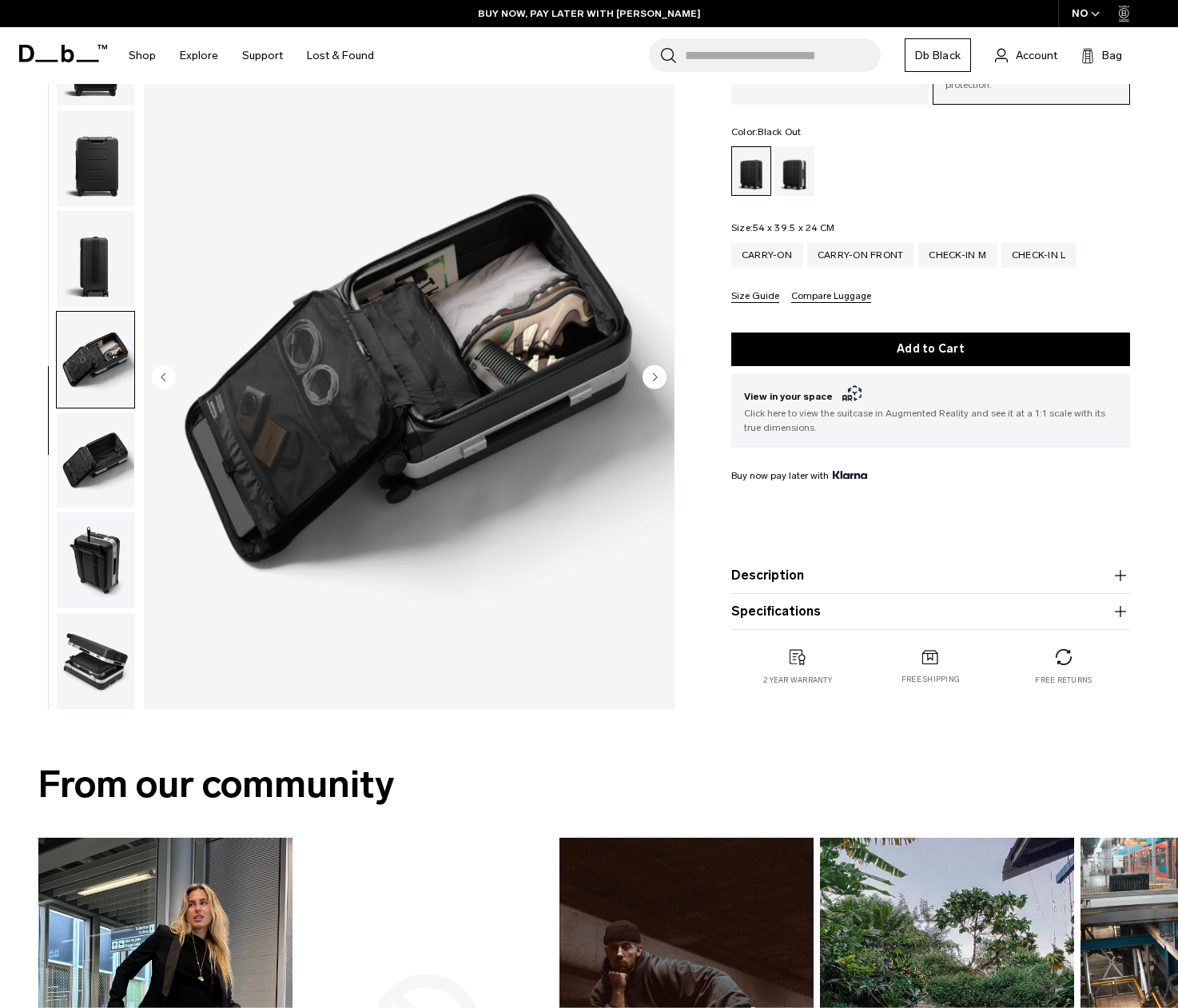
scroll to position [166, 0]
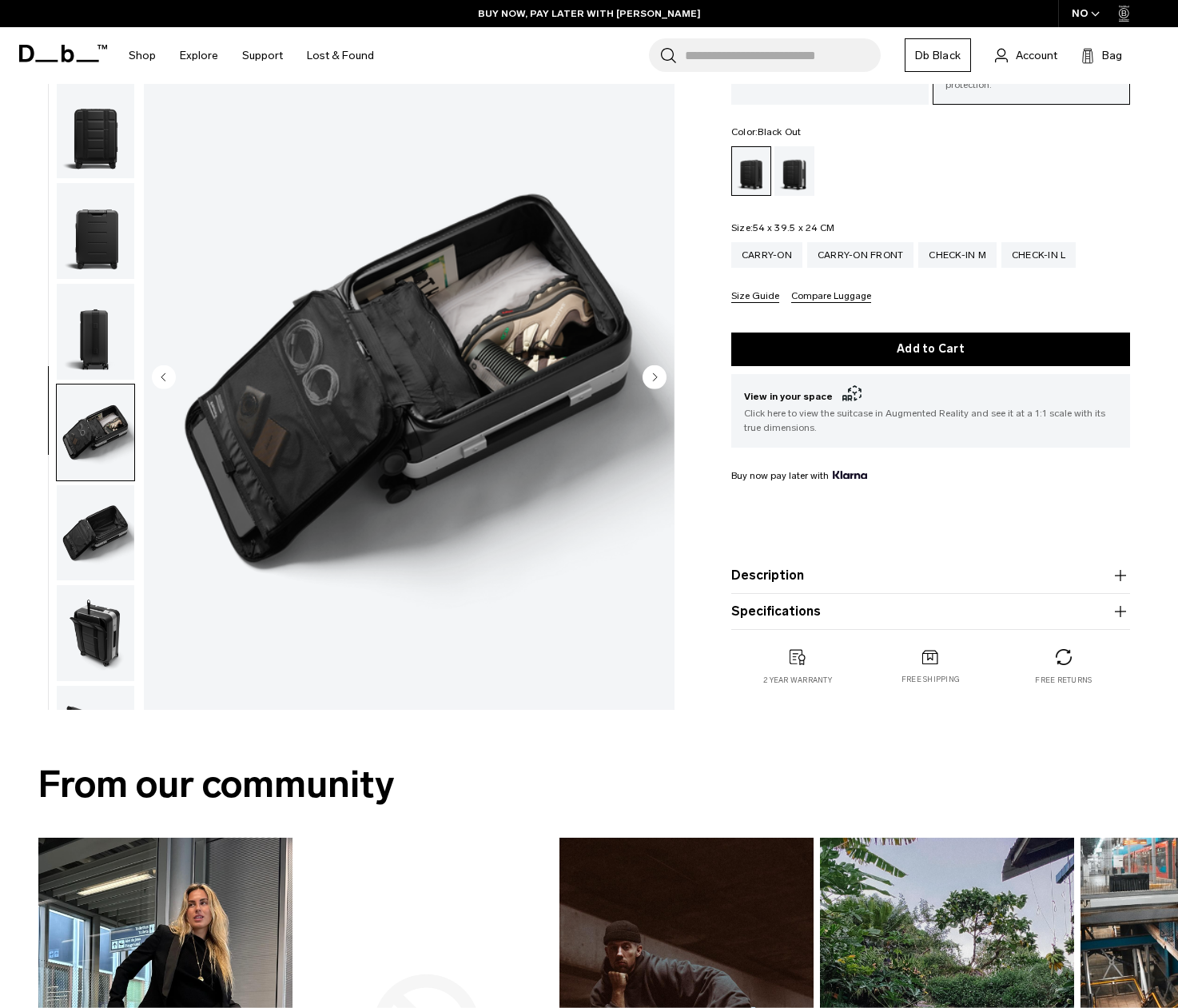
click at [103, 298] on img "button" at bounding box center [96, 331] width 78 height 96
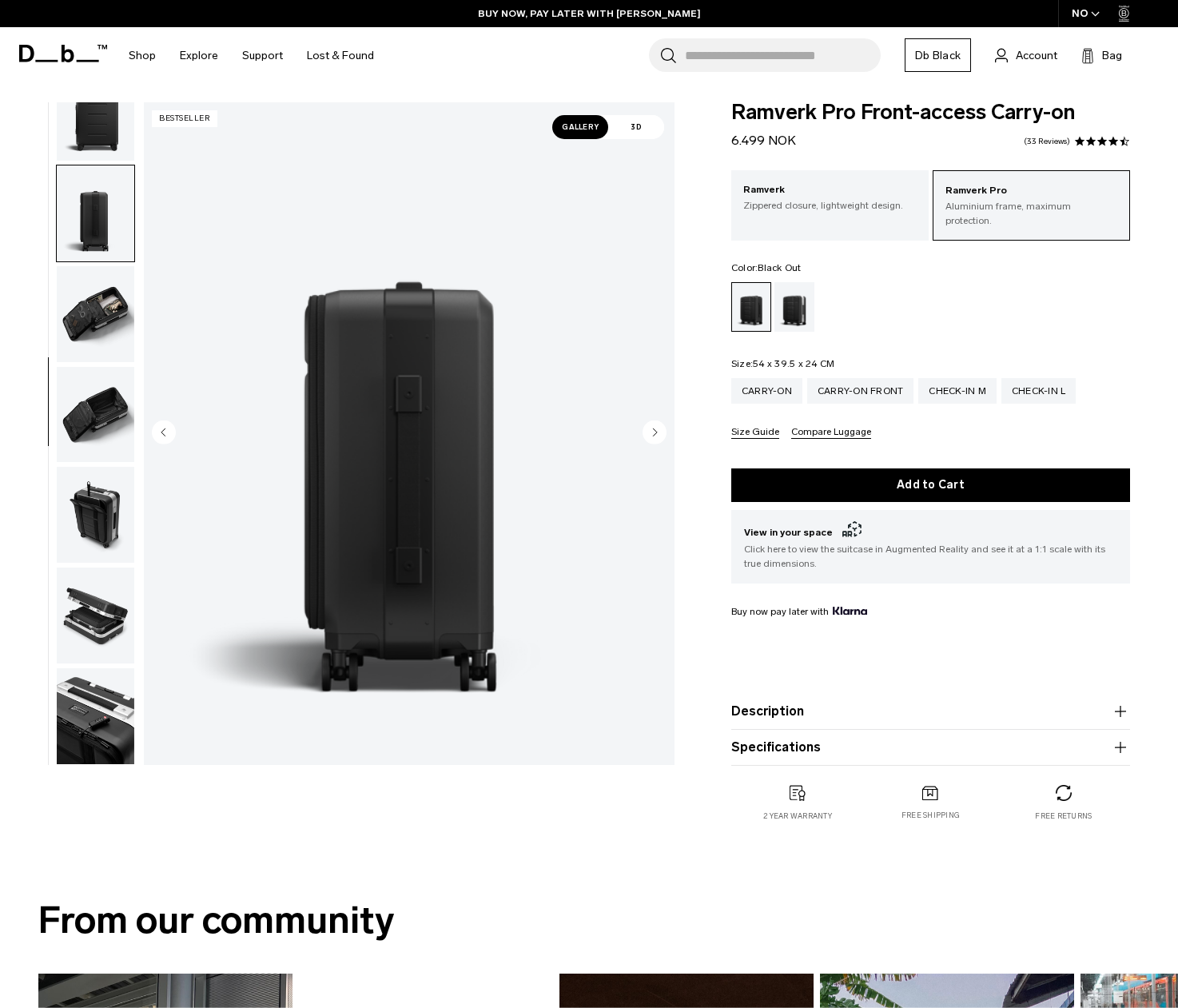
scroll to position [0, 0]
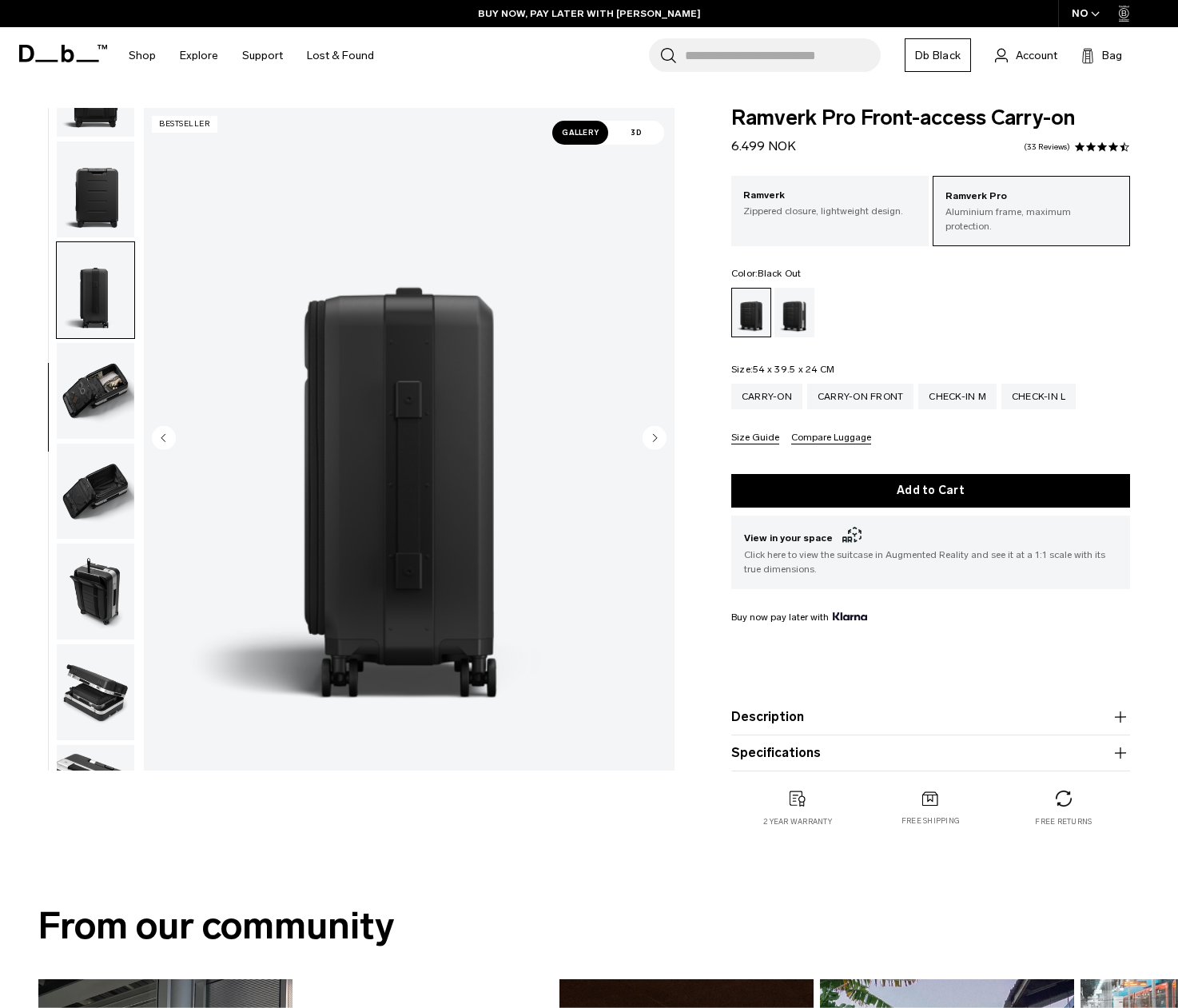
click at [88, 172] on img "button" at bounding box center [96, 189] width 78 height 96
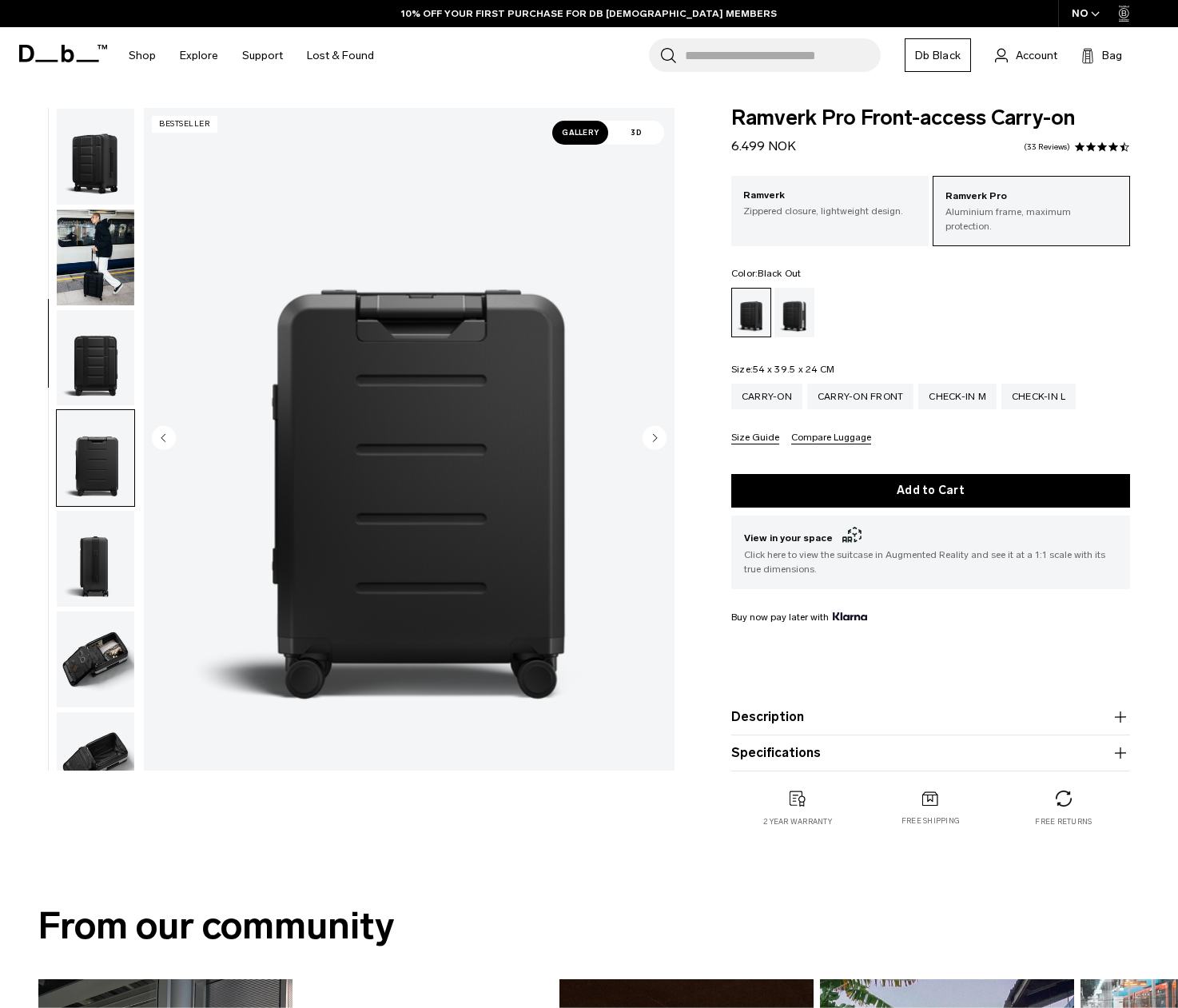
click at [79, 151] on img "button" at bounding box center [96, 157] width 78 height 96
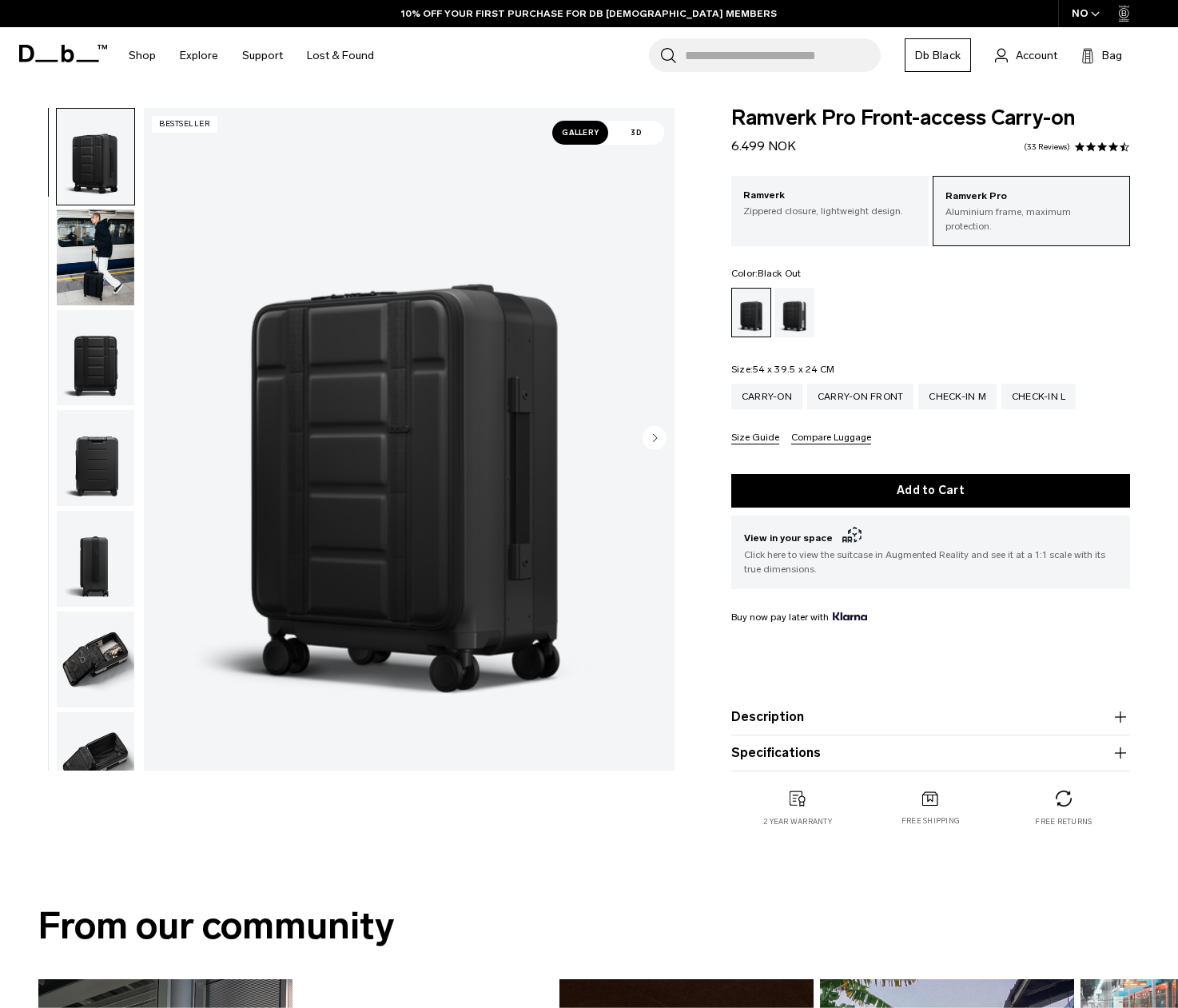
click at [115, 253] on img "button" at bounding box center [96, 257] width 78 height 96
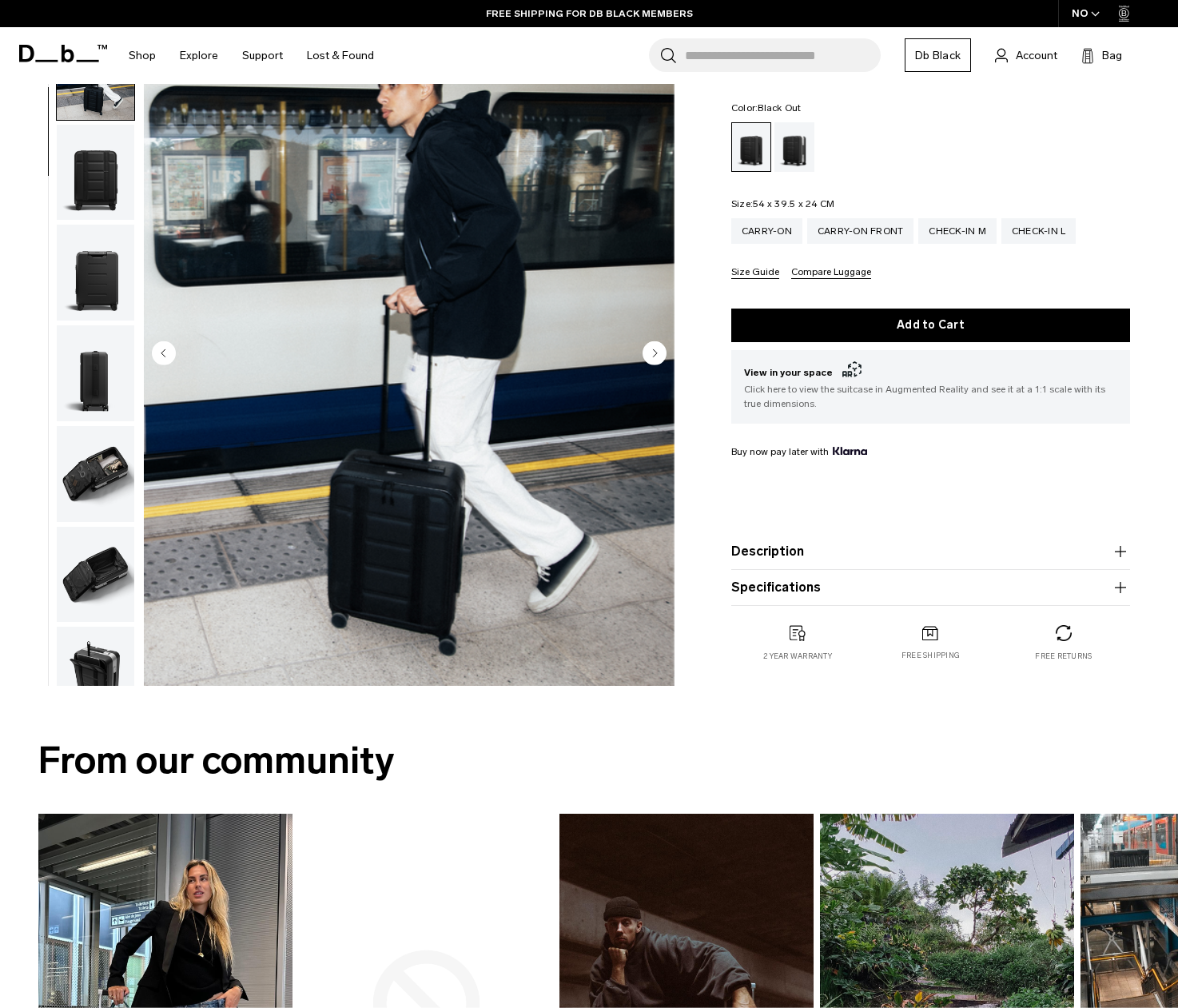
scroll to position [521, 0]
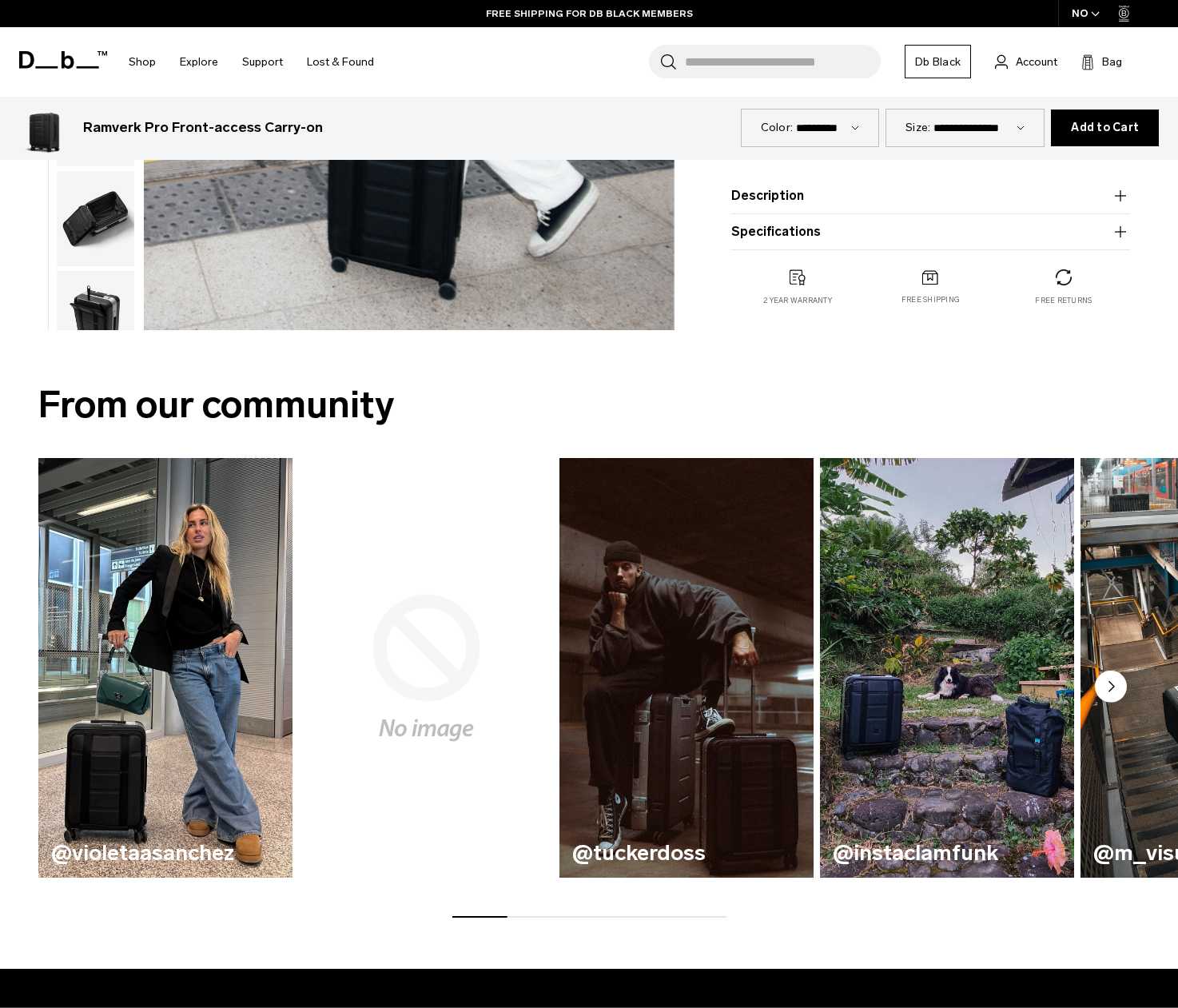
click at [88, 284] on img "button" at bounding box center [96, 318] width 78 height 96
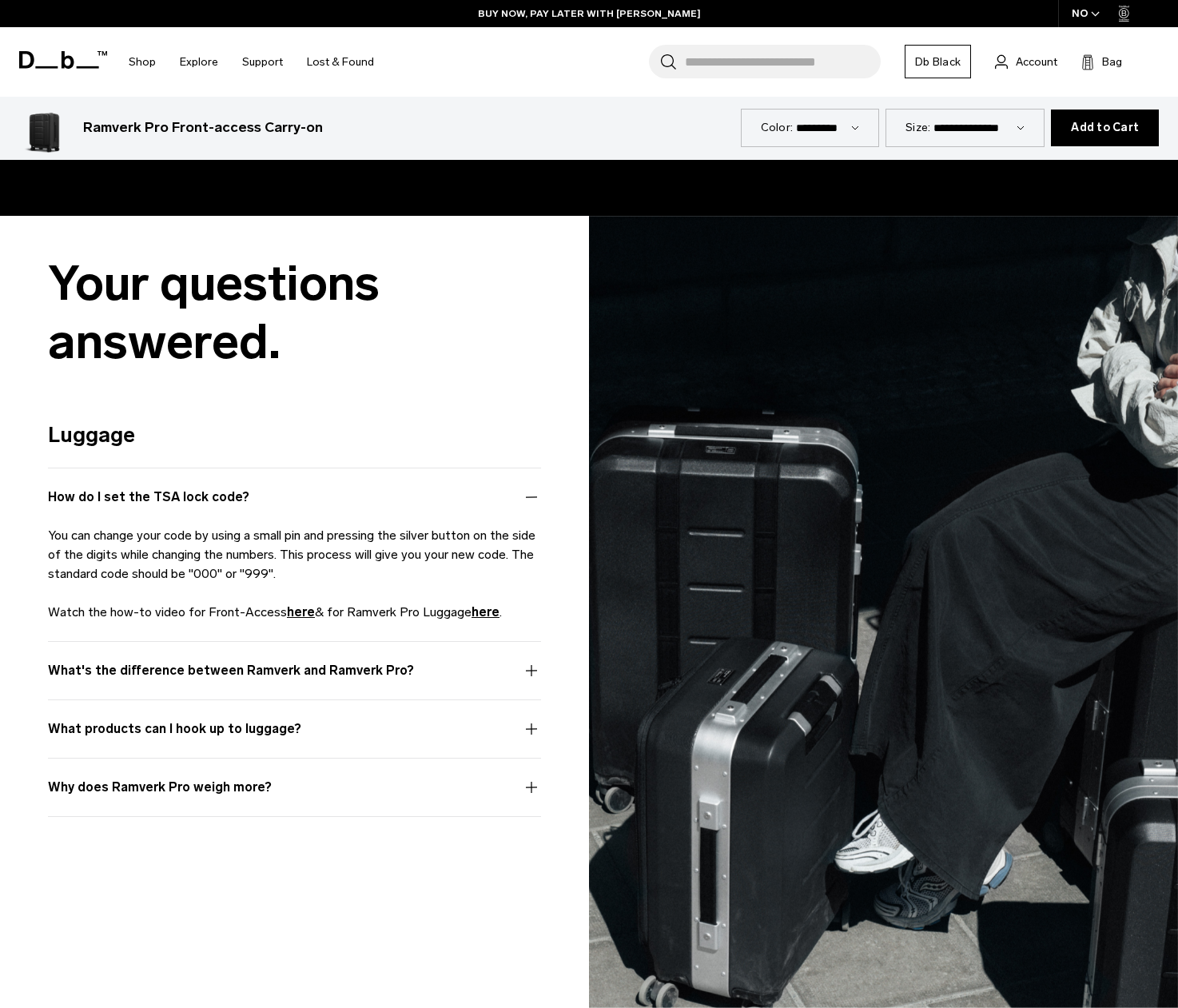
scroll to position [5155, 0]
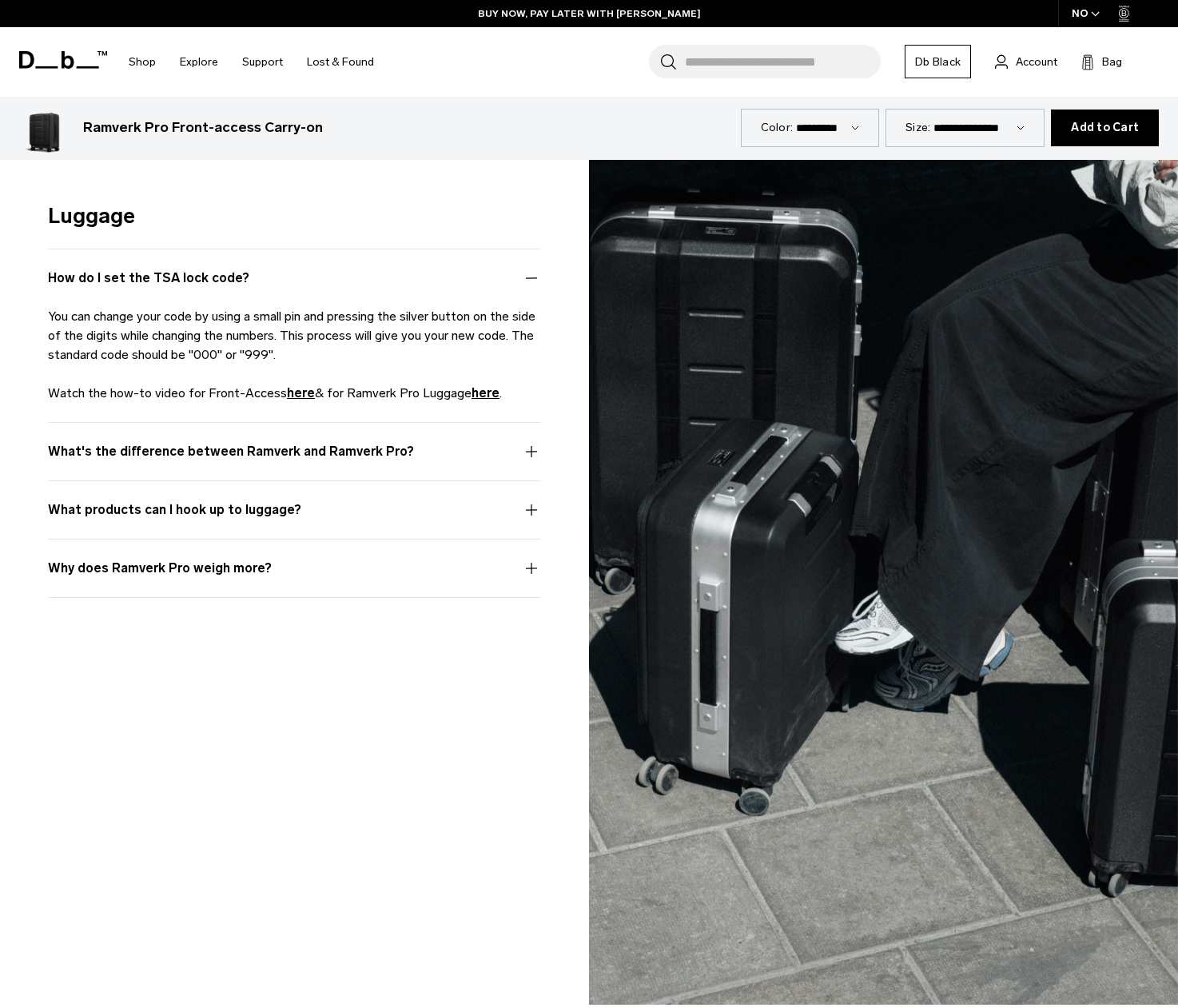
click at [538, 442] on button "What's the difference between Ramverk and Ramverk Pro?" at bounding box center [294, 461] width 493 height 38
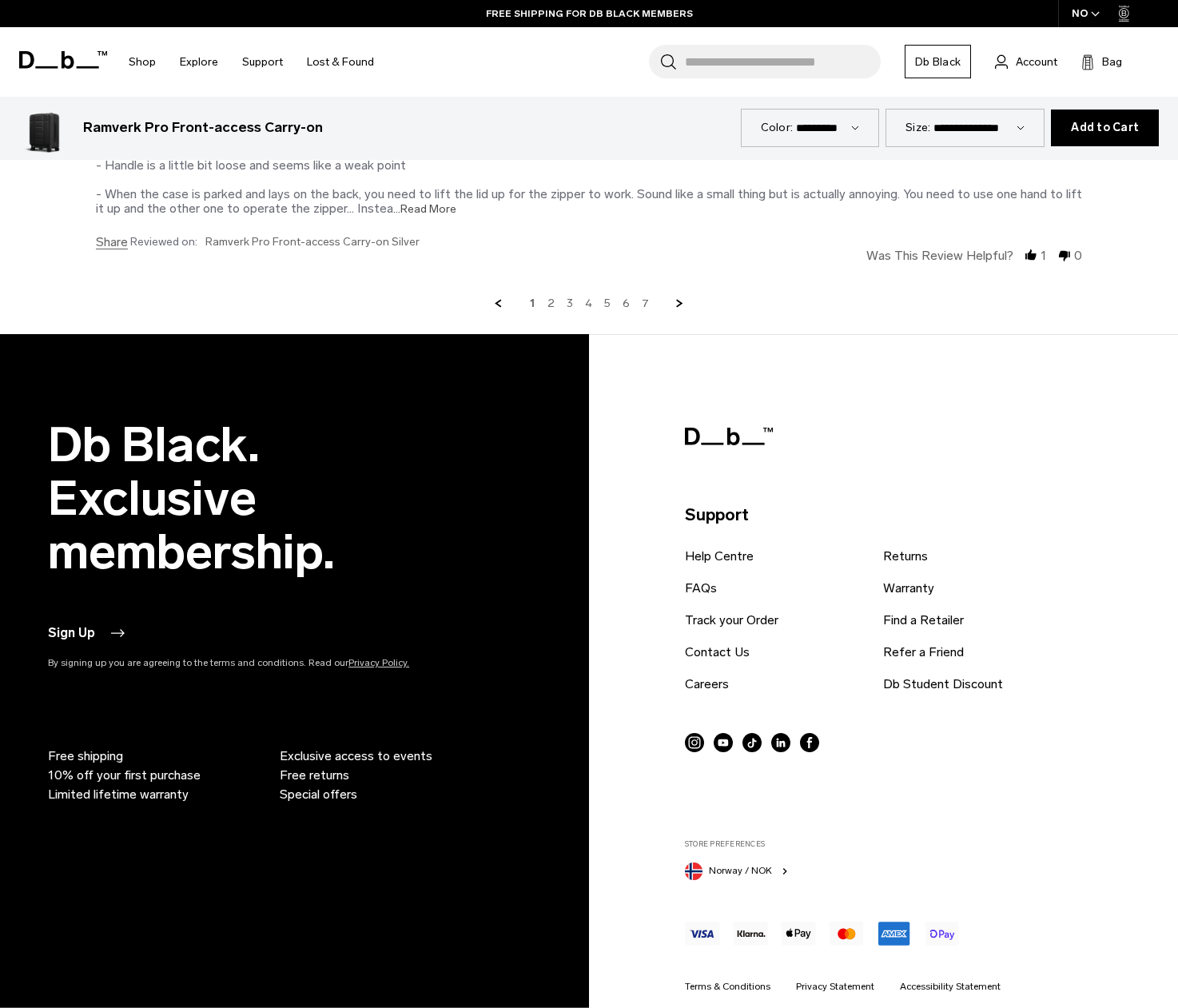
scroll to position [7411, 0]
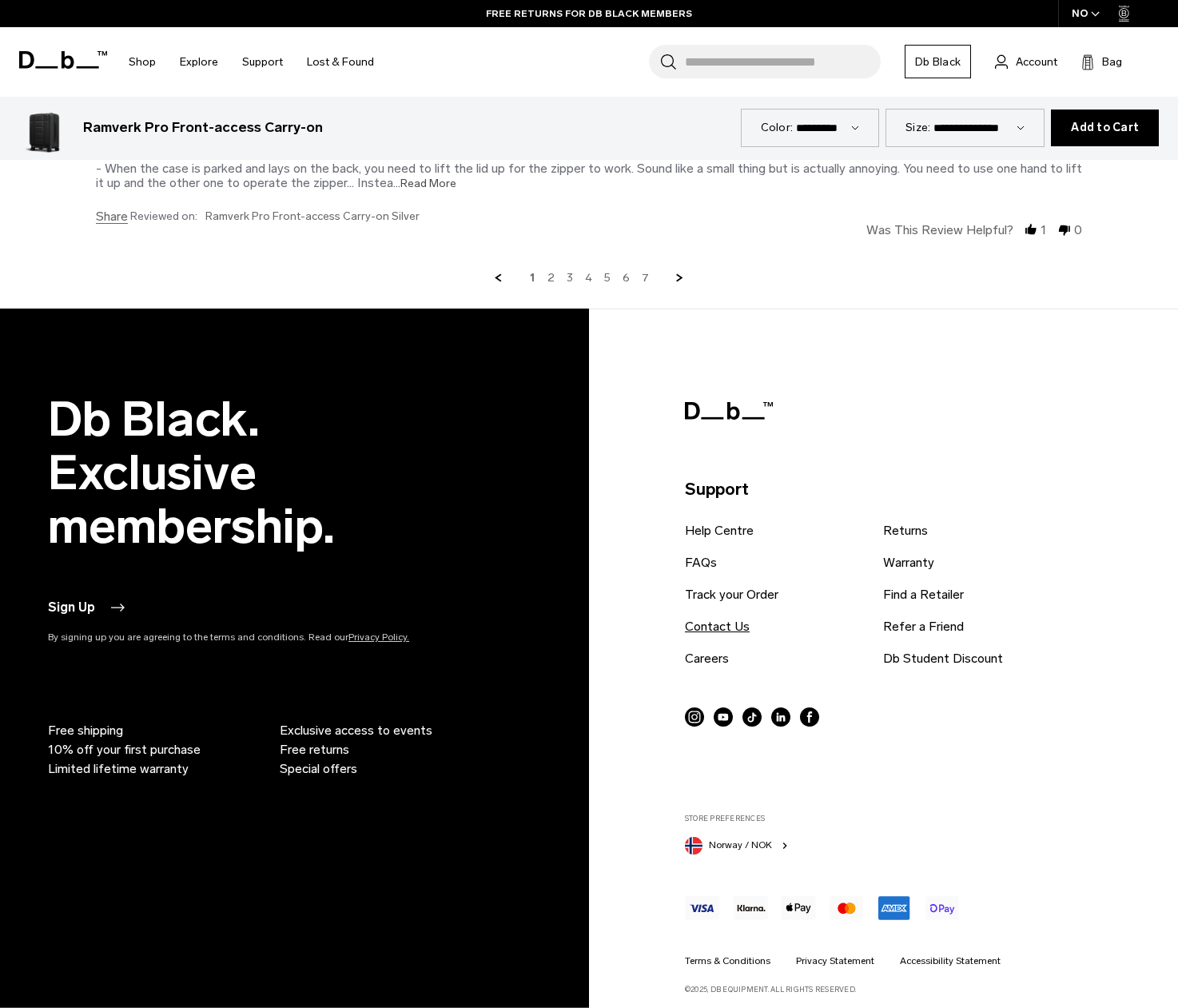
click at [724, 617] on link "Contact Us" at bounding box center [717, 626] width 65 height 19
